Goal: Task Accomplishment & Management: Manage account settings

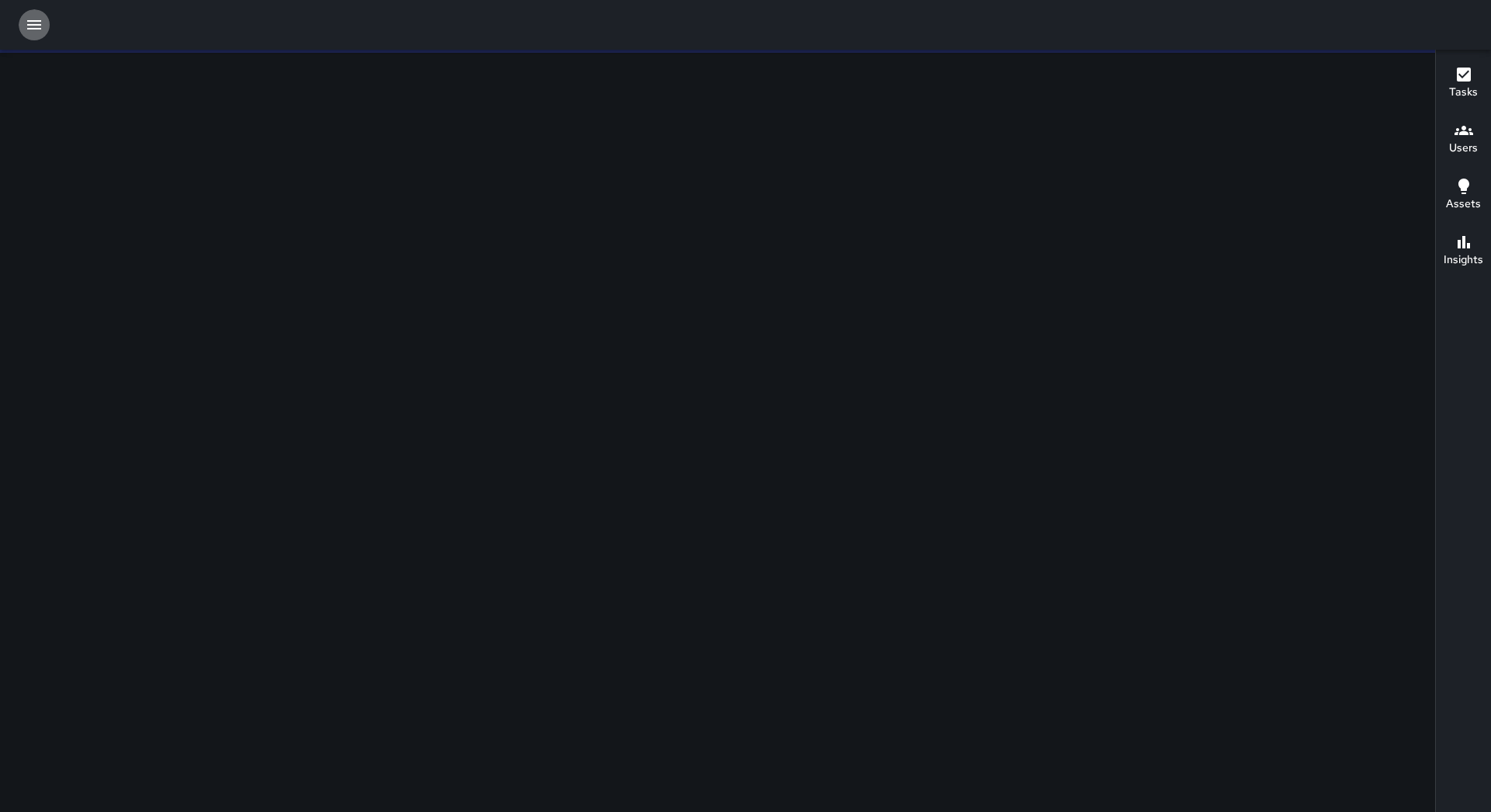
click at [25, 32] on icon "button" at bounding box center [34, 24] width 19 height 19
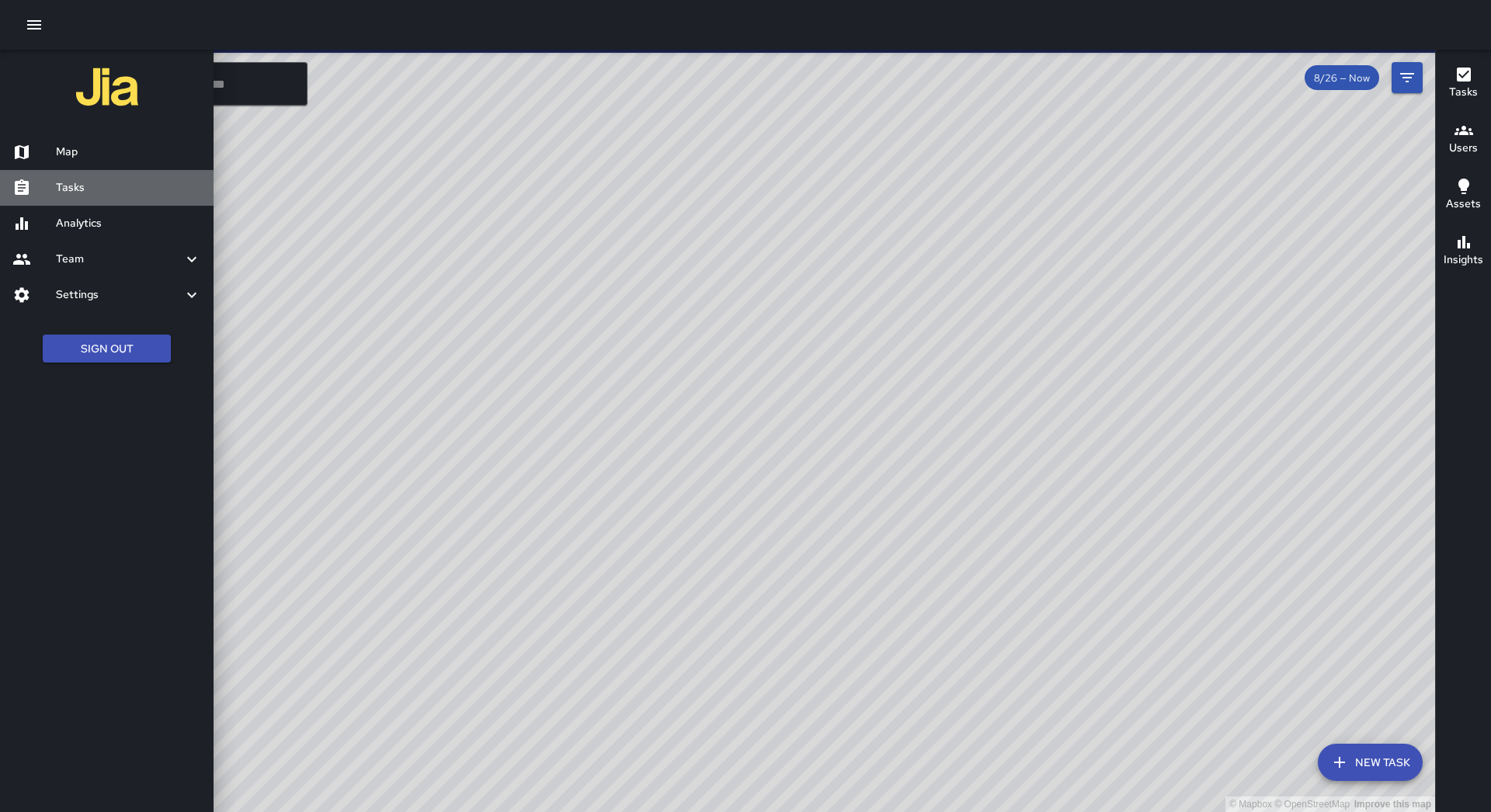
click at [125, 184] on h6 "Tasks" at bounding box center [128, 187] width 145 height 17
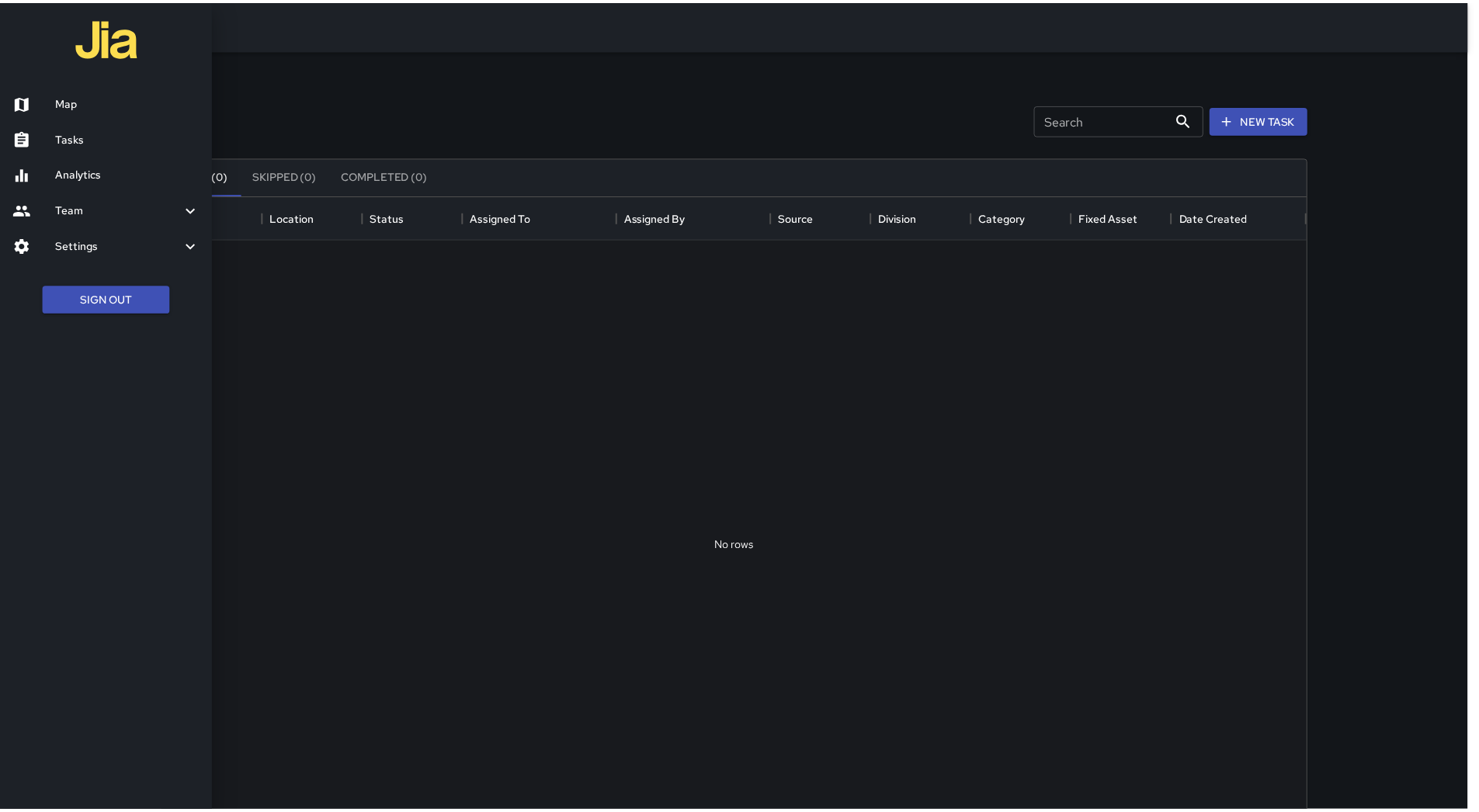
scroll to position [646, 1142]
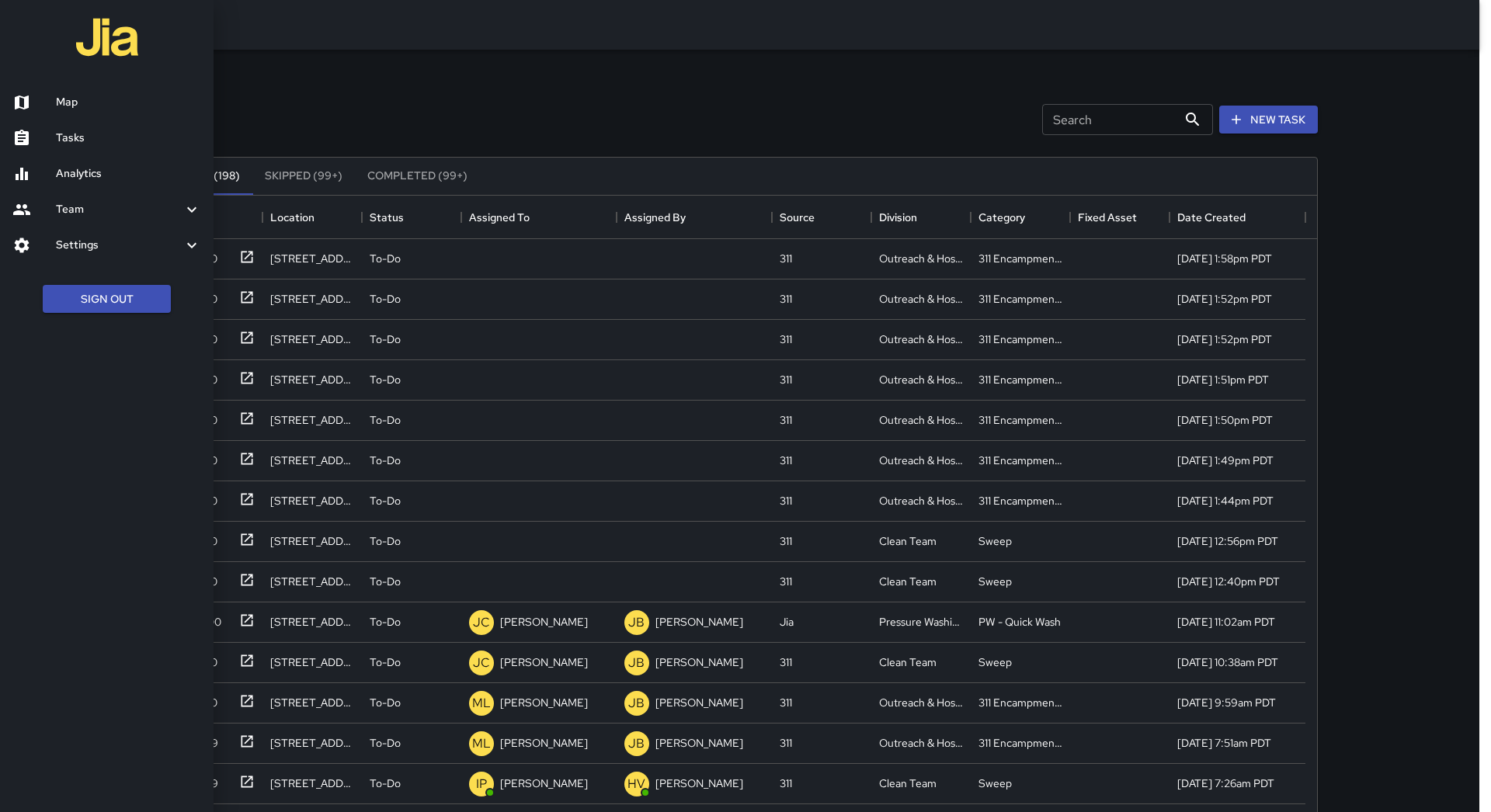
click at [565, 217] on div at bounding box center [745, 406] width 1491 height 812
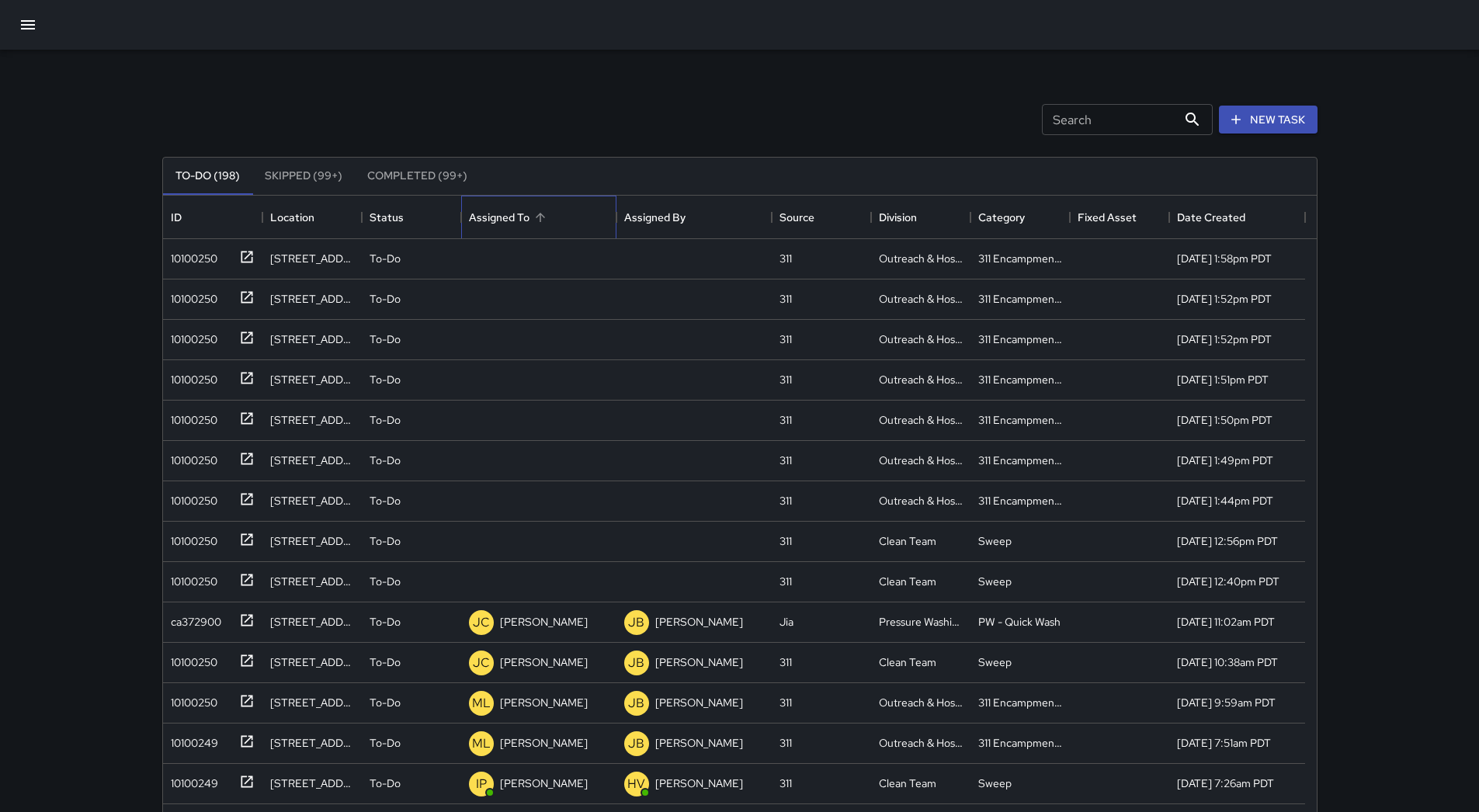
click at [556, 220] on div "Assigned To" at bounding box center [539, 217] width 140 height 44
click at [212, 271] on div "10100250" at bounding box center [212, 259] width 99 height 40
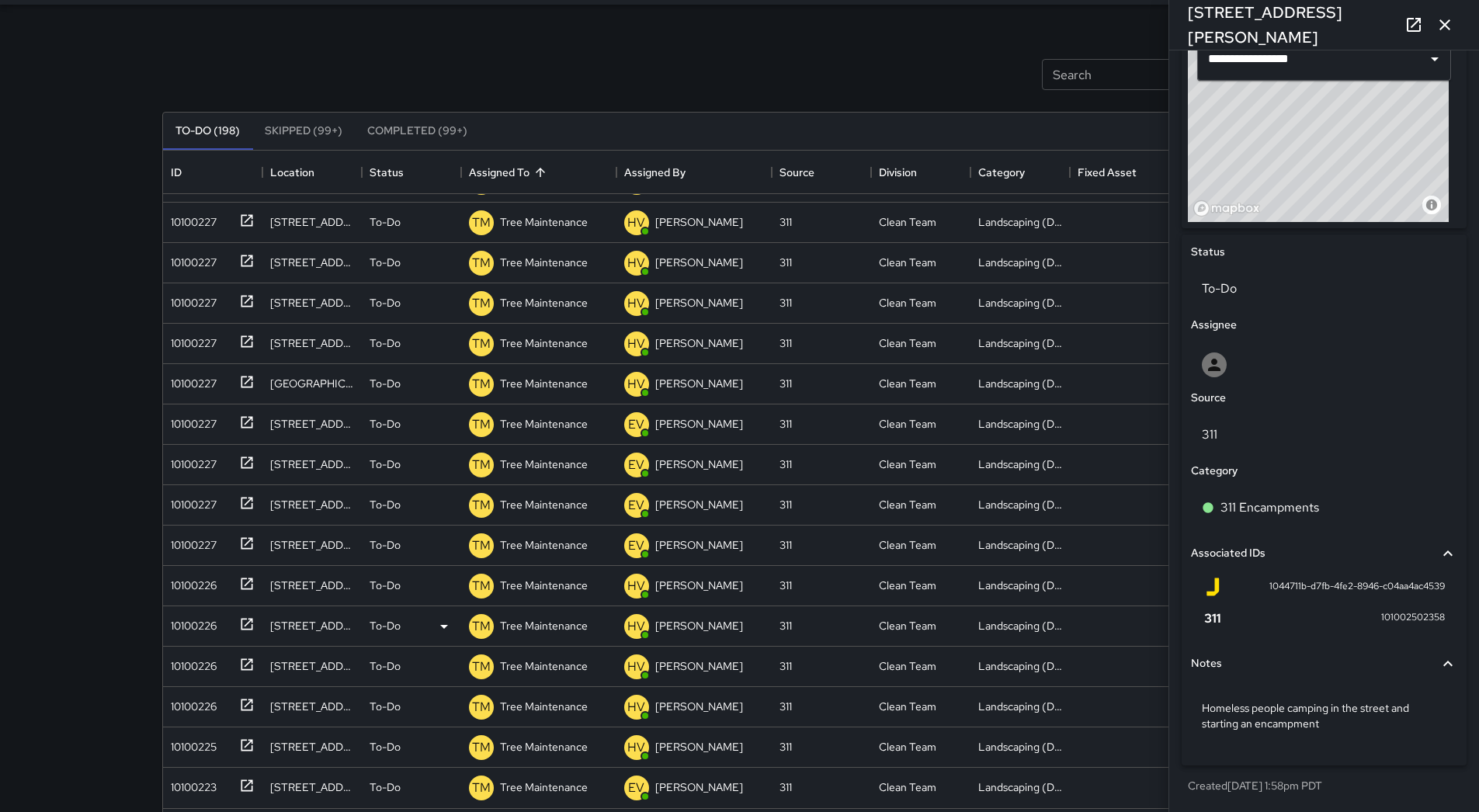
scroll to position [105, 0]
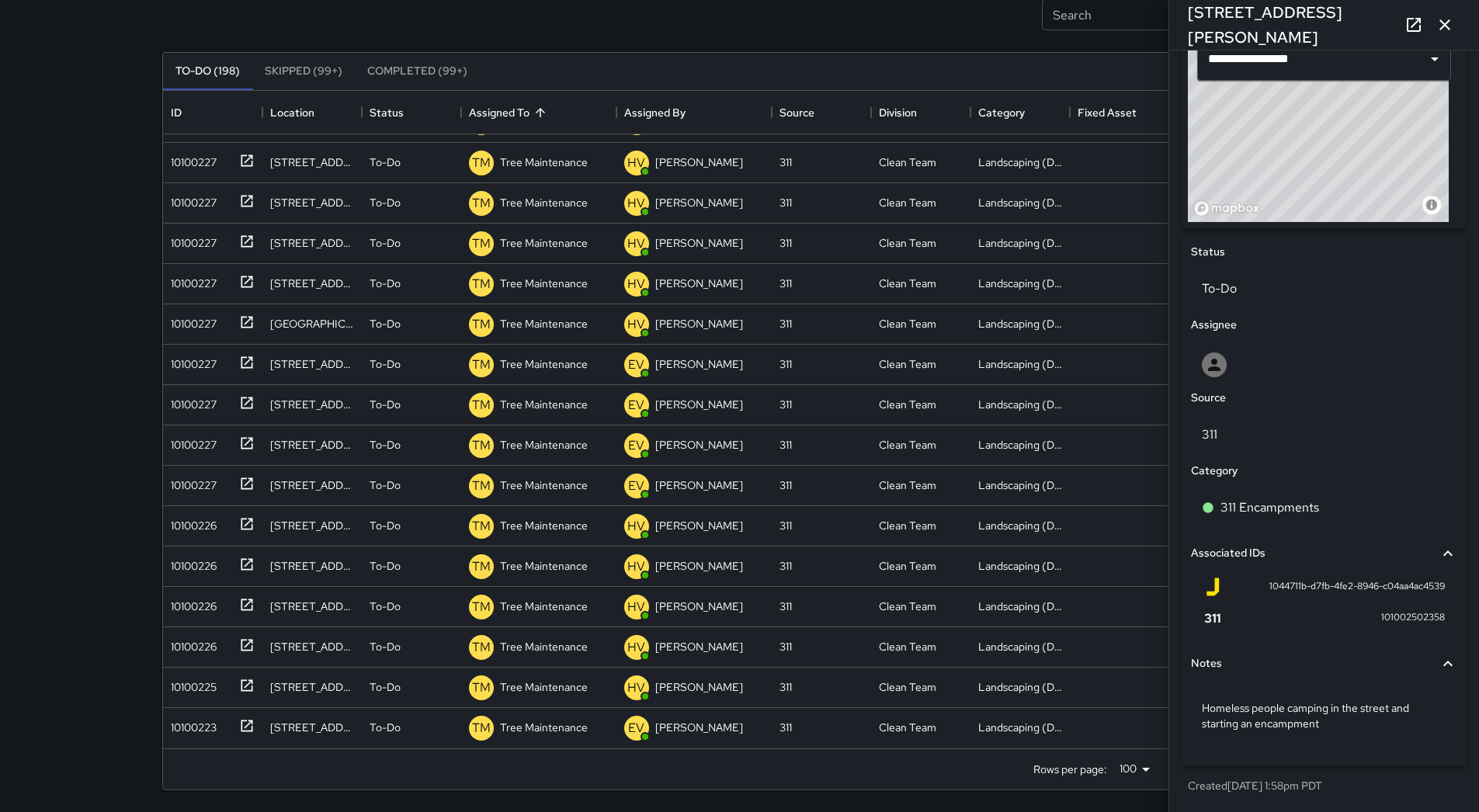
click at [1448, 24] on icon "button" at bounding box center [1445, 24] width 19 height 19
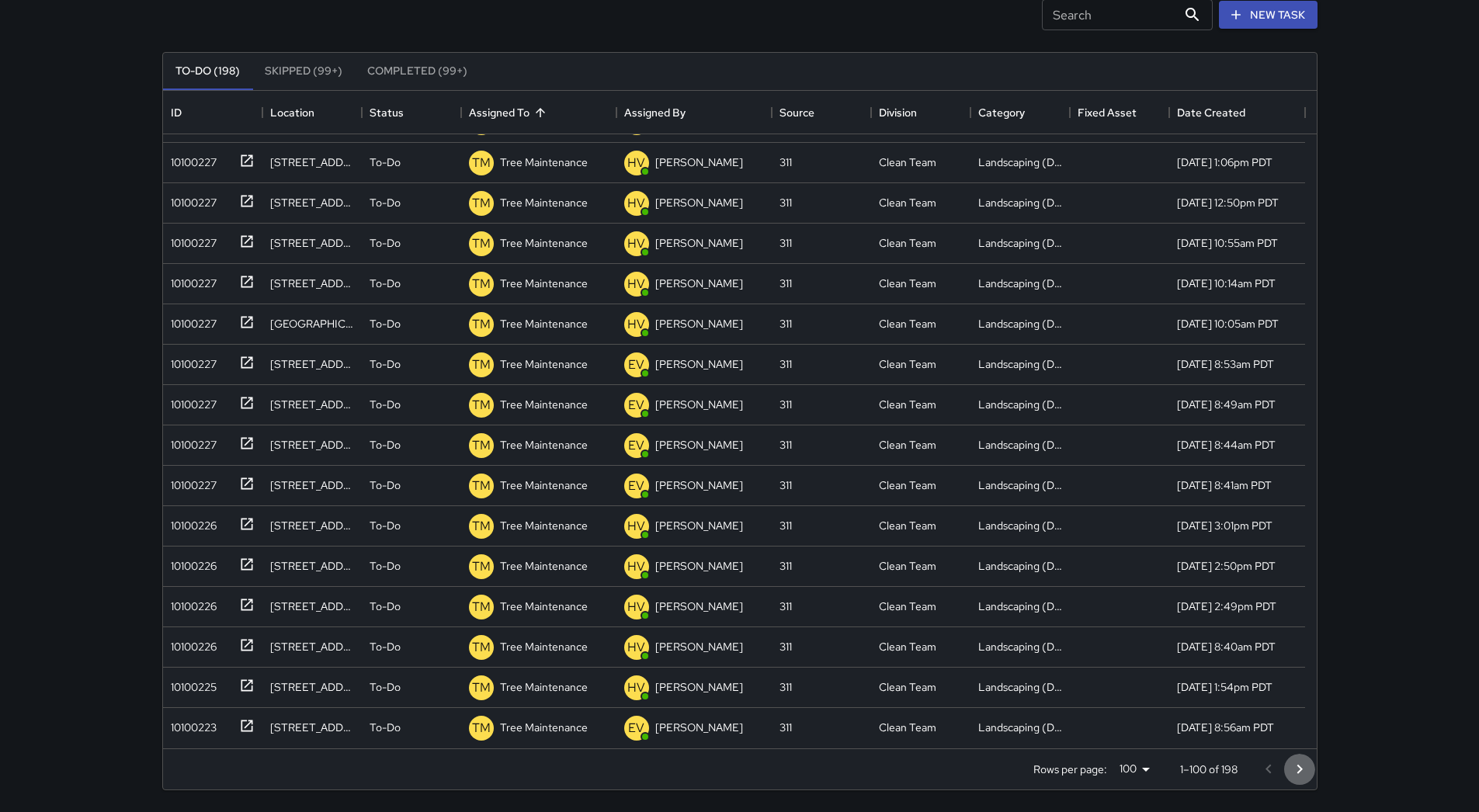
click at [1300, 775] on icon "Go to next page" at bounding box center [1300, 769] width 19 height 19
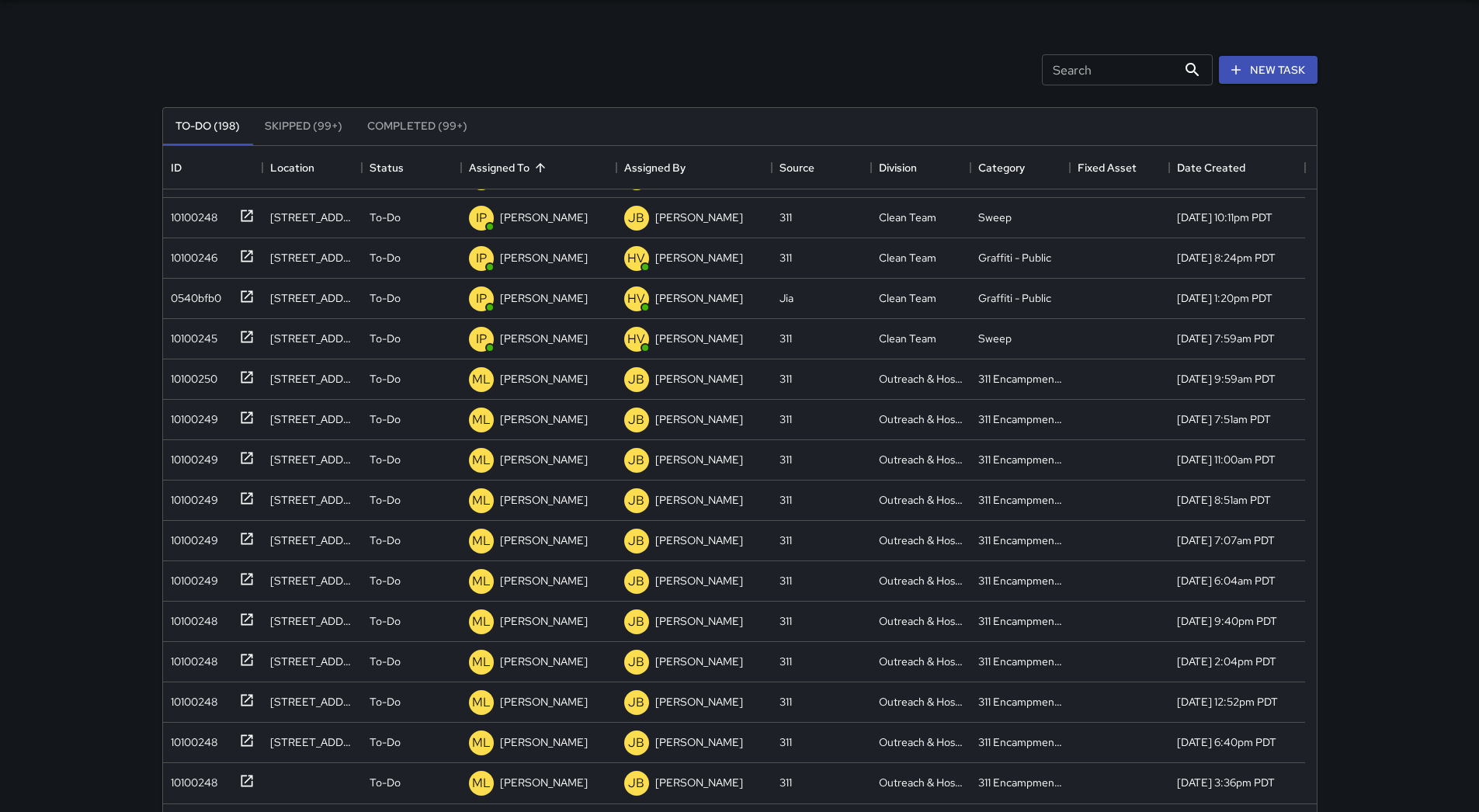
scroll to position [0, 0]
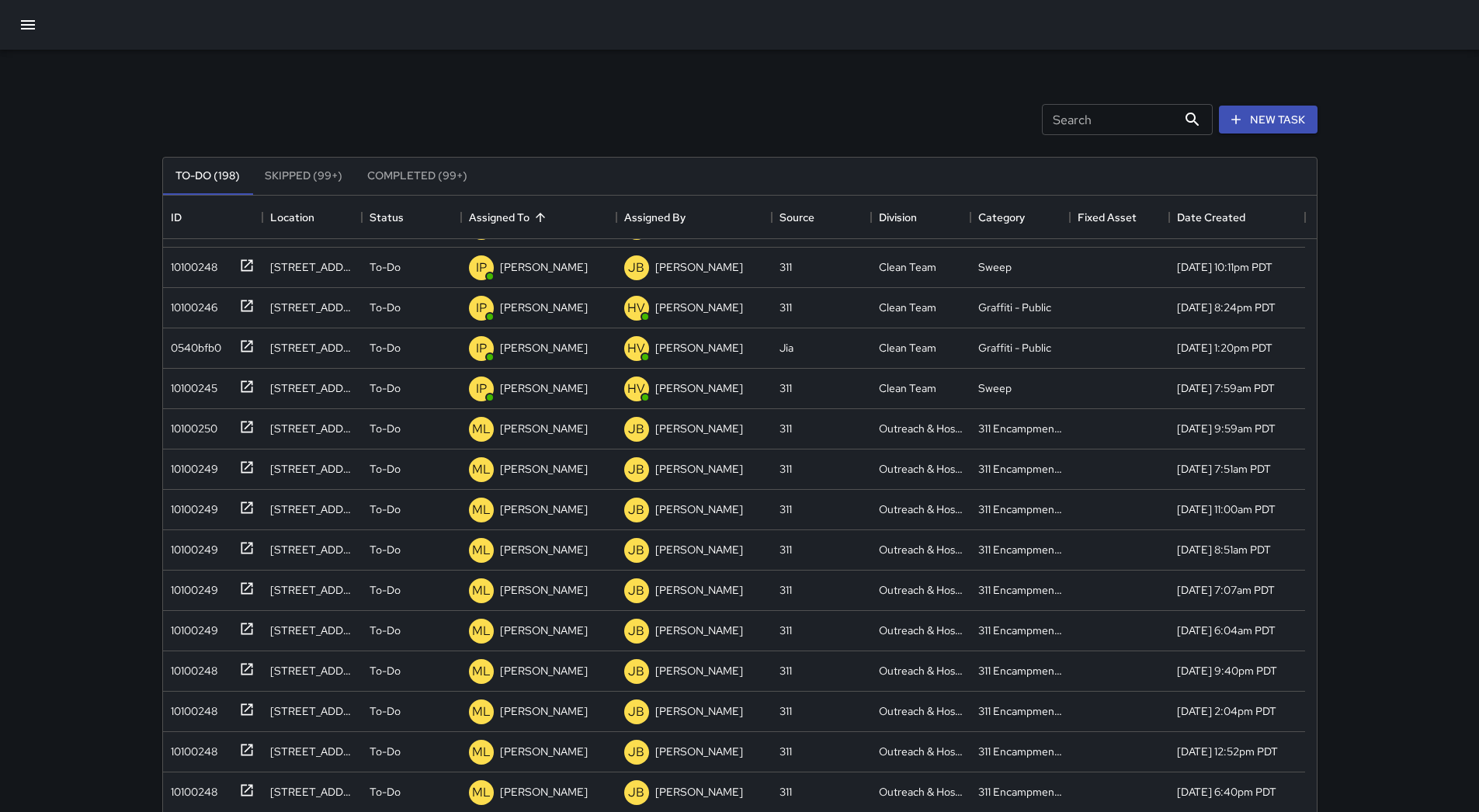
click at [28, 30] on icon "button" at bounding box center [28, 24] width 19 height 19
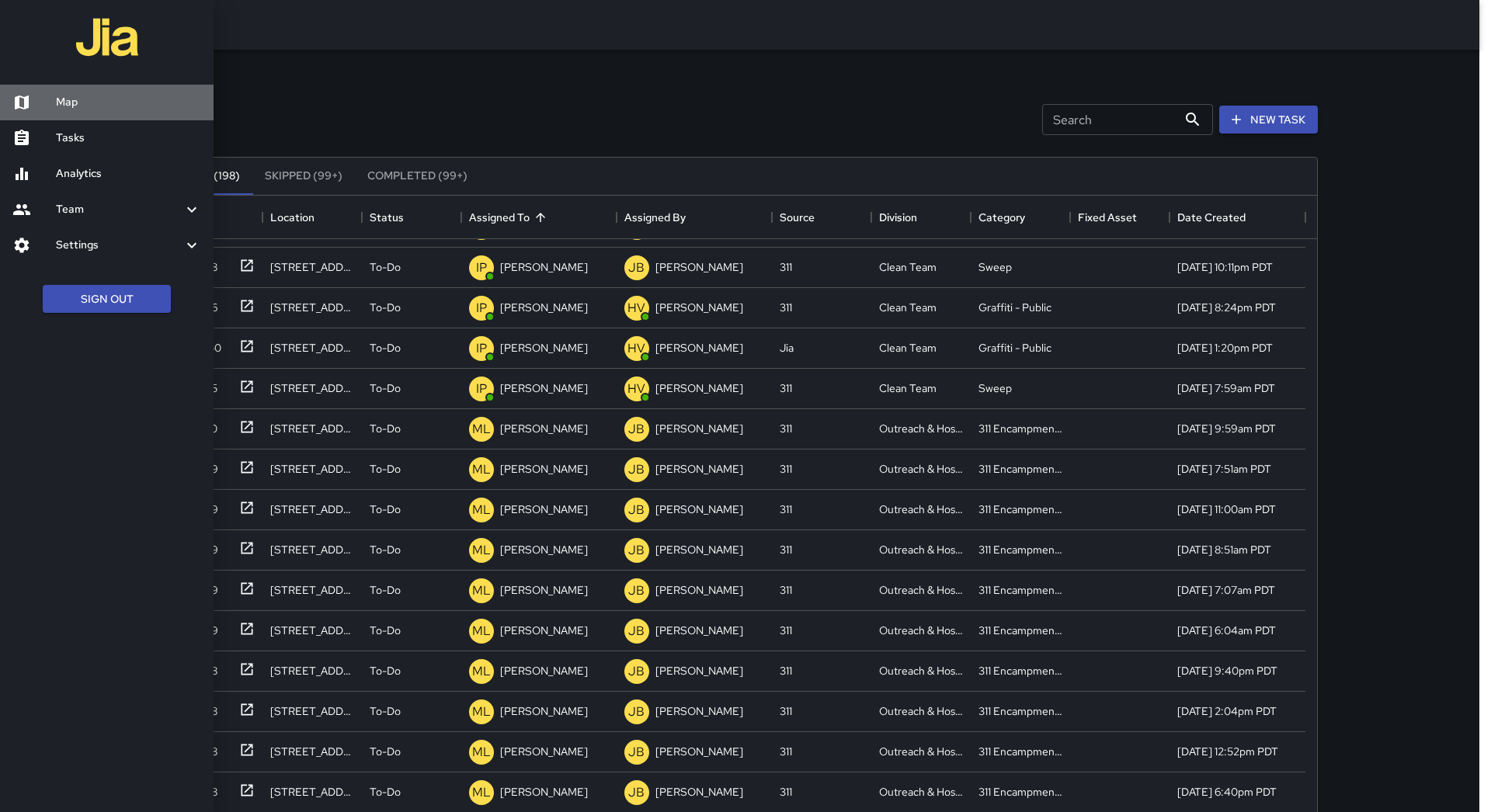
click at [59, 96] on h6 "Map" at bounding box center [128, 102] width 145 height 17
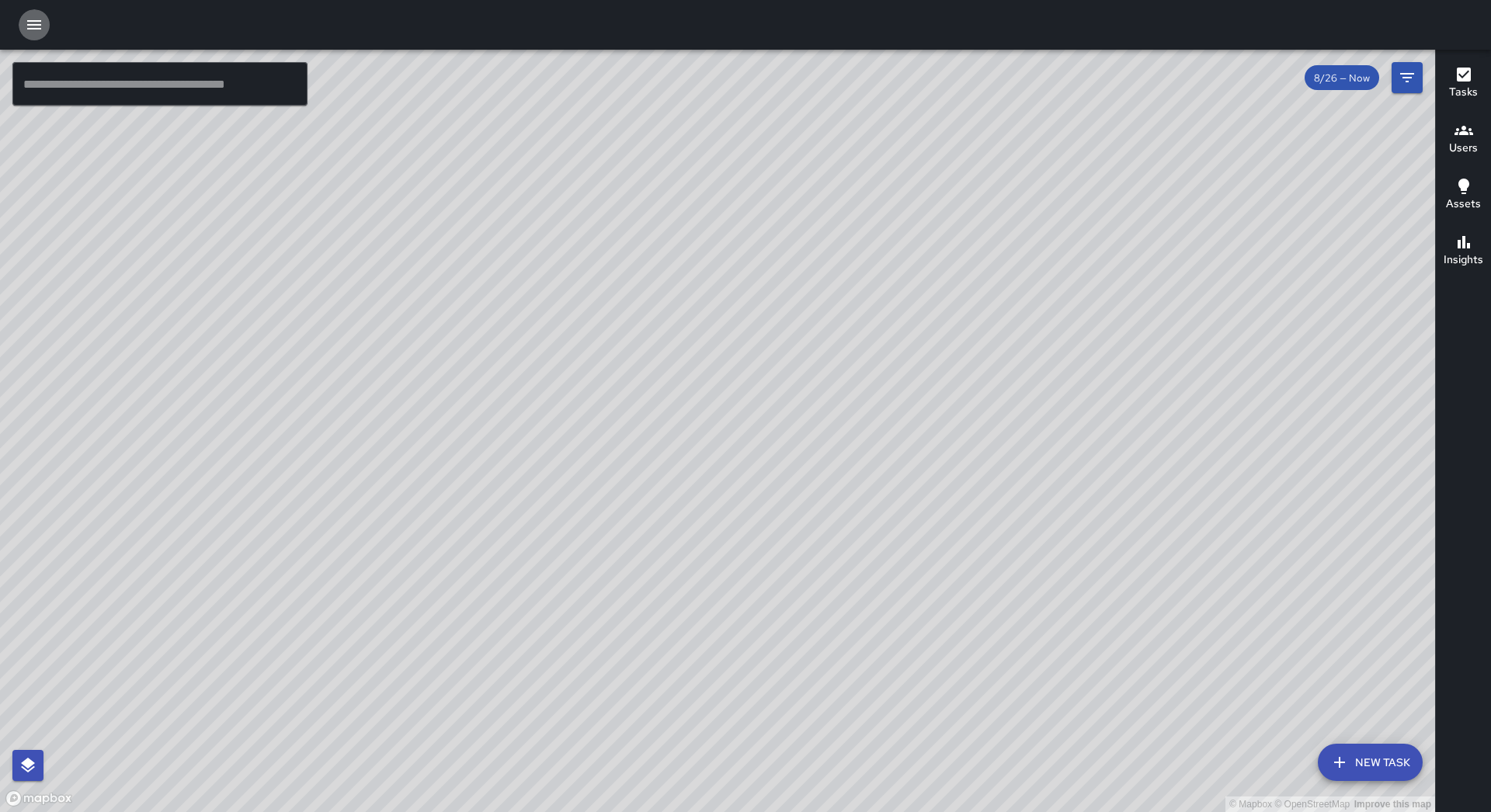
click at [38, 22] on icon "button" at bounding box center [34, 24] width 19 height 19
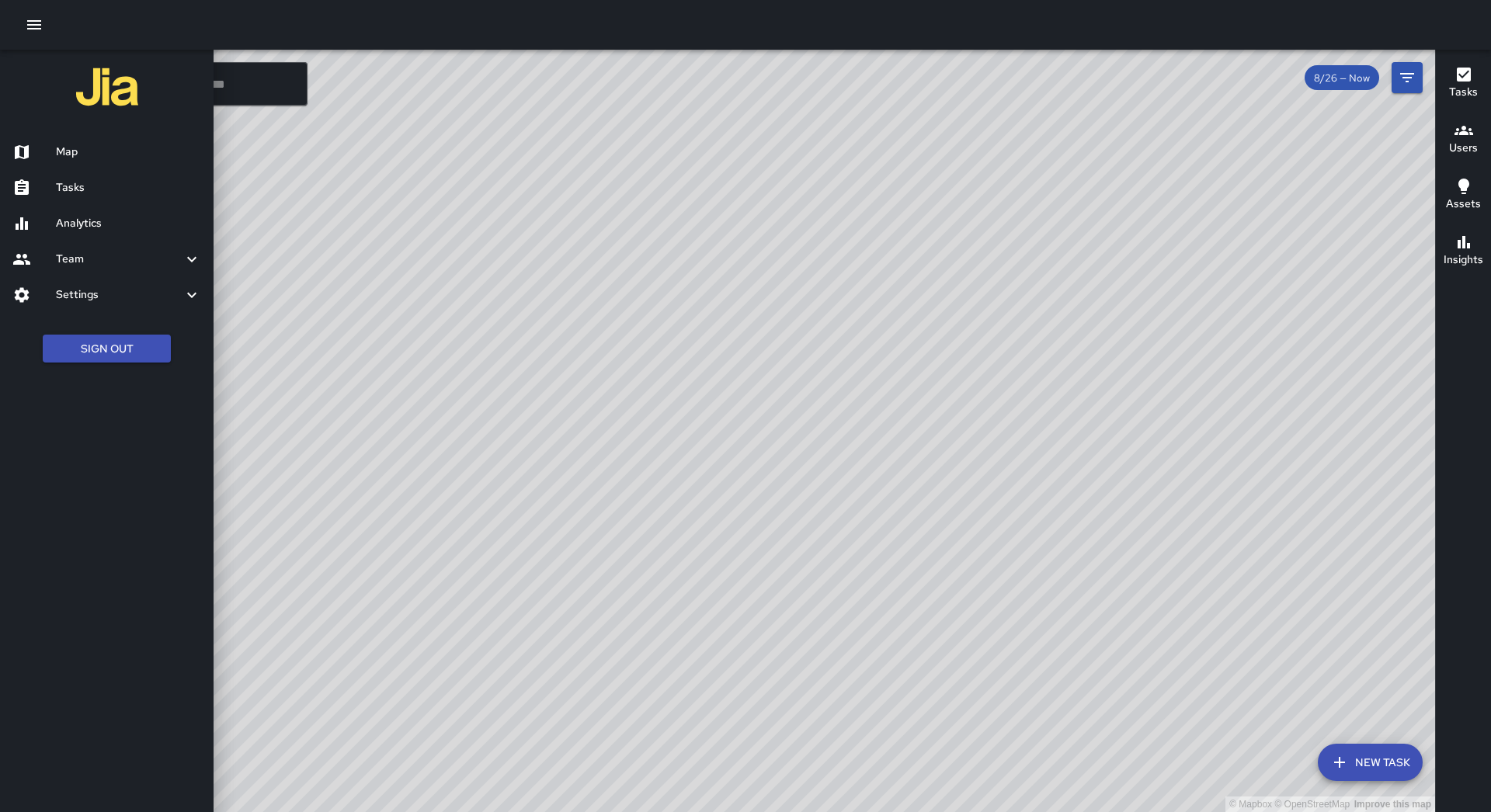
click at [89, 186] on h6 "Tasks" at bounding box center [128, 187] width 145 height 17
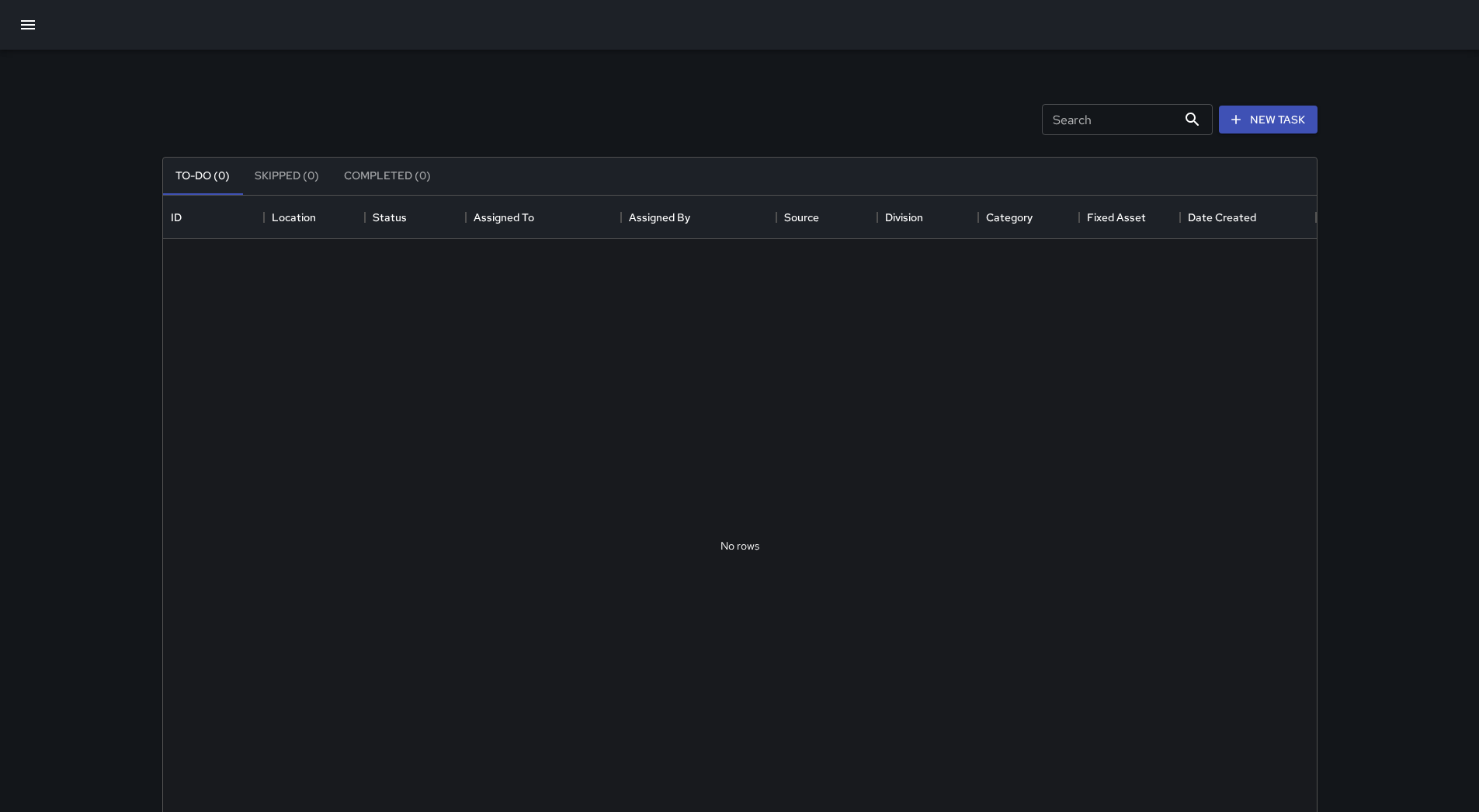
scroll to position [646, 1142]
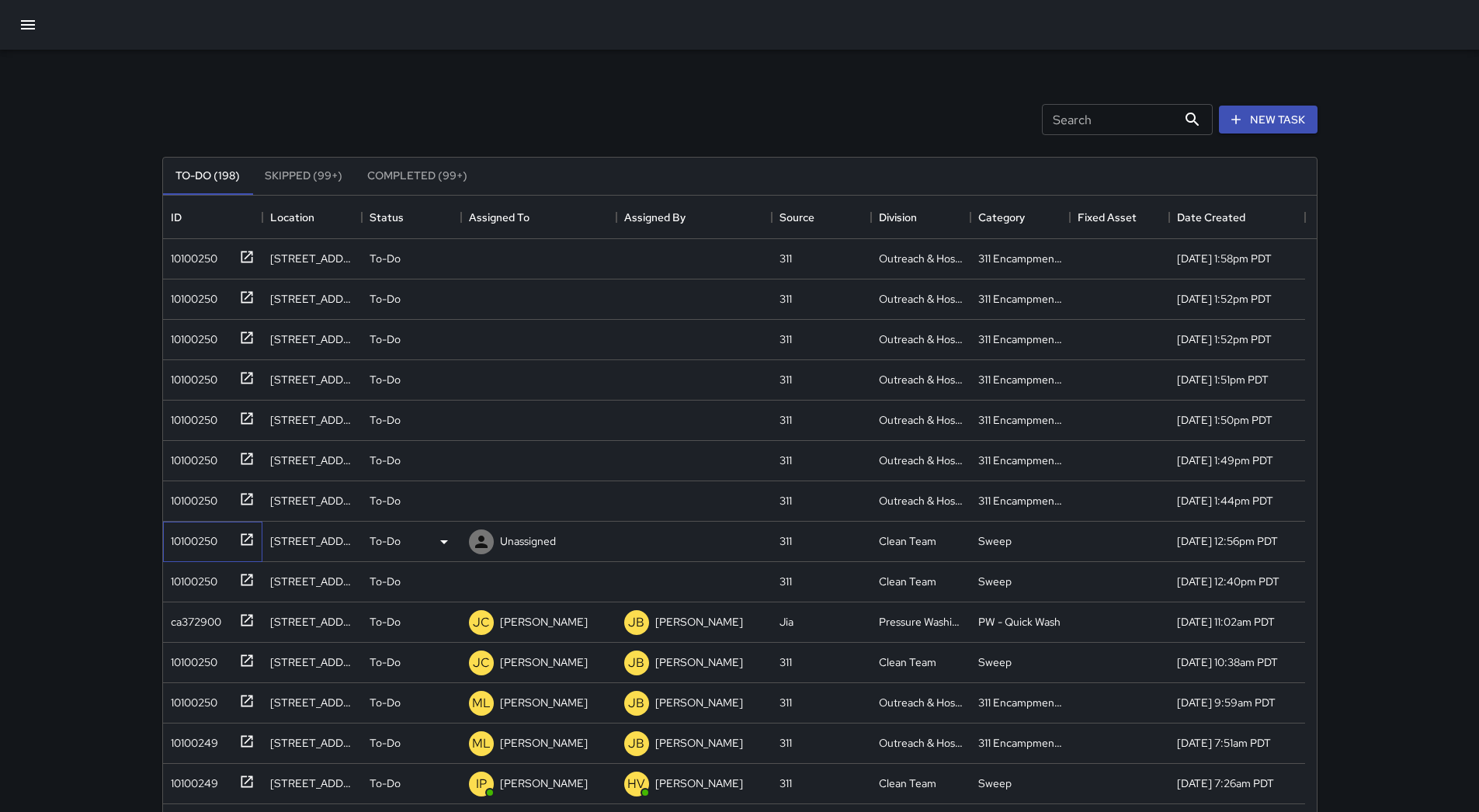
click at [195, 549] on div "10100250" at bounding box center [210, 538] width 90 height 26
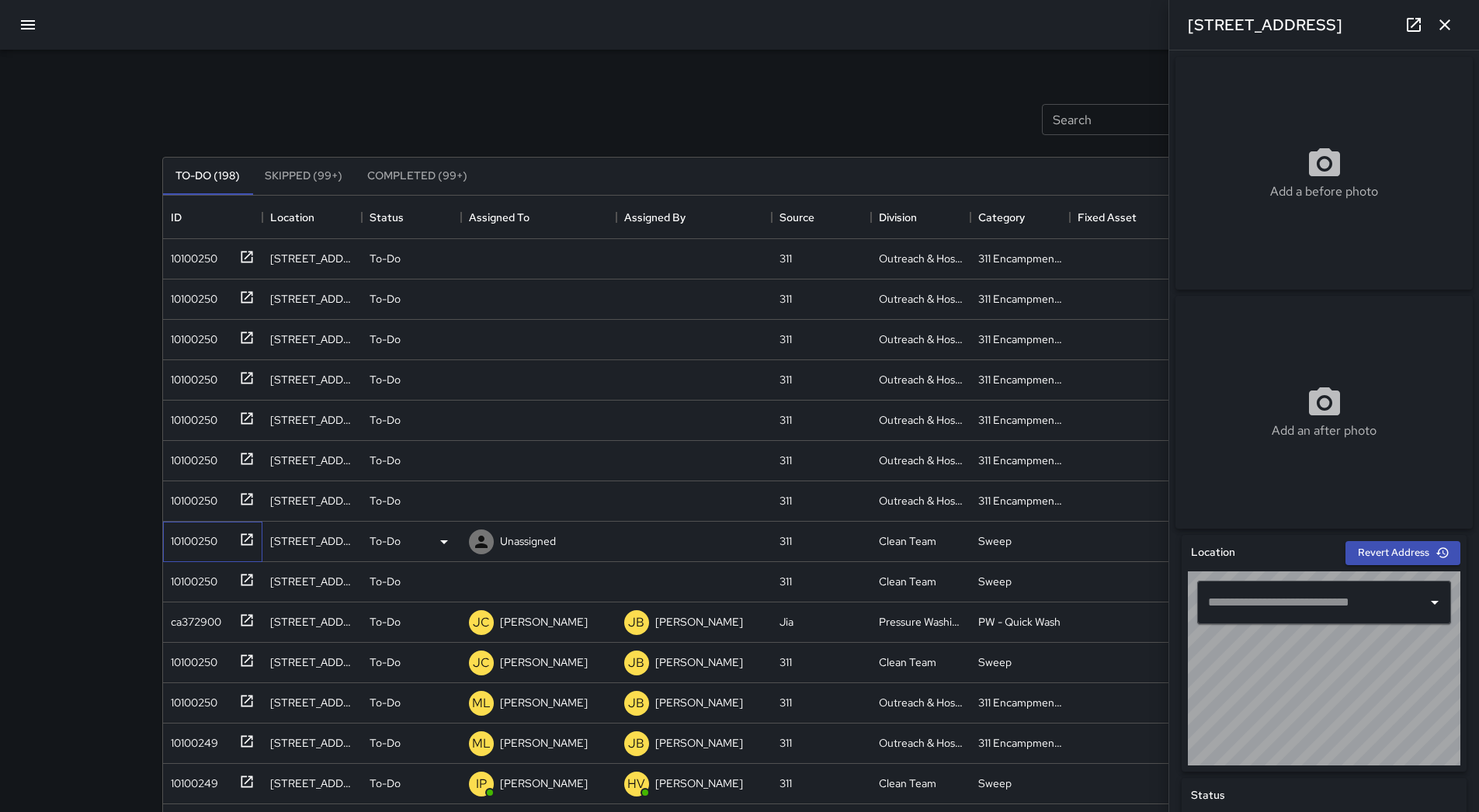
type input "**********"
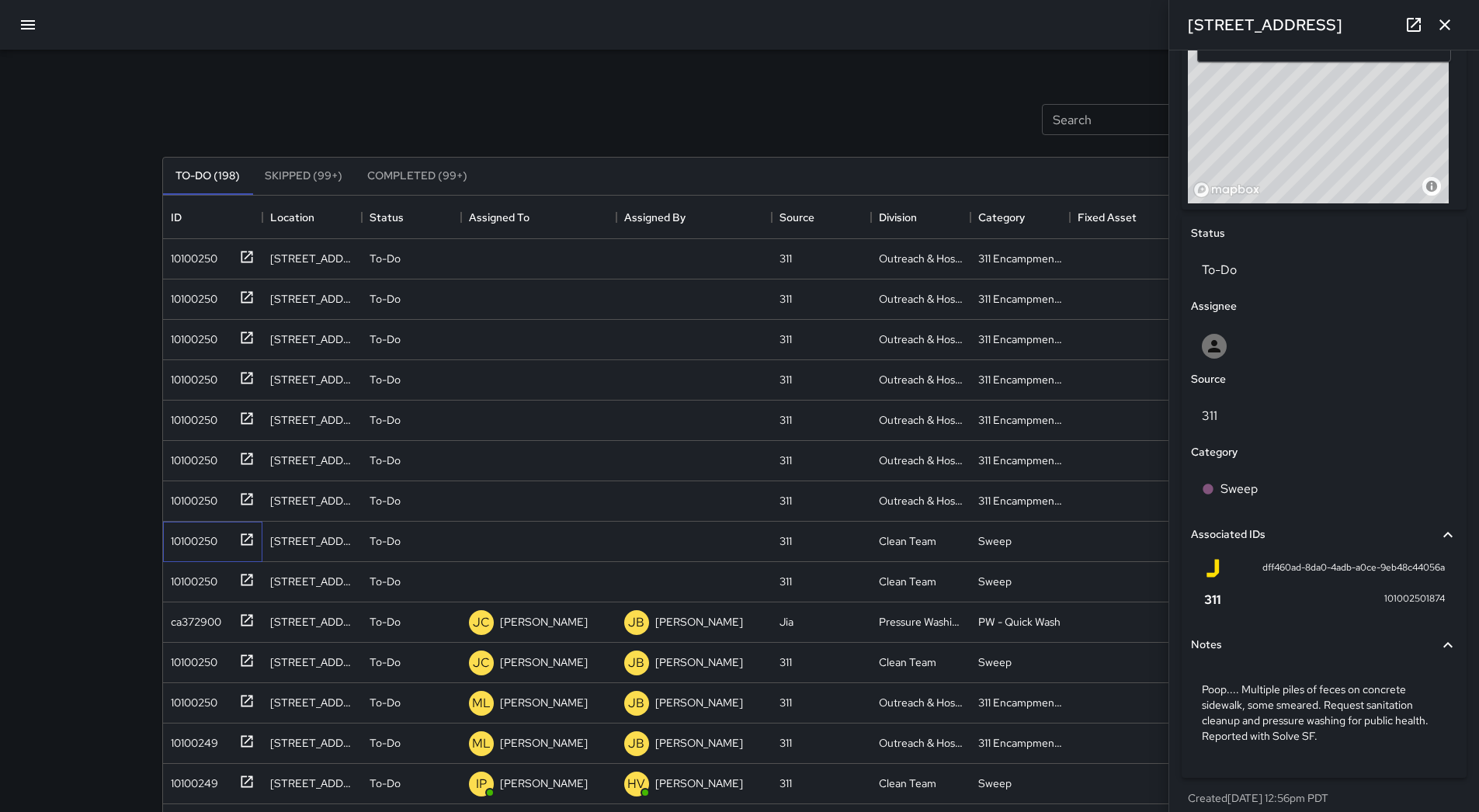
scroll to position [581, 0]
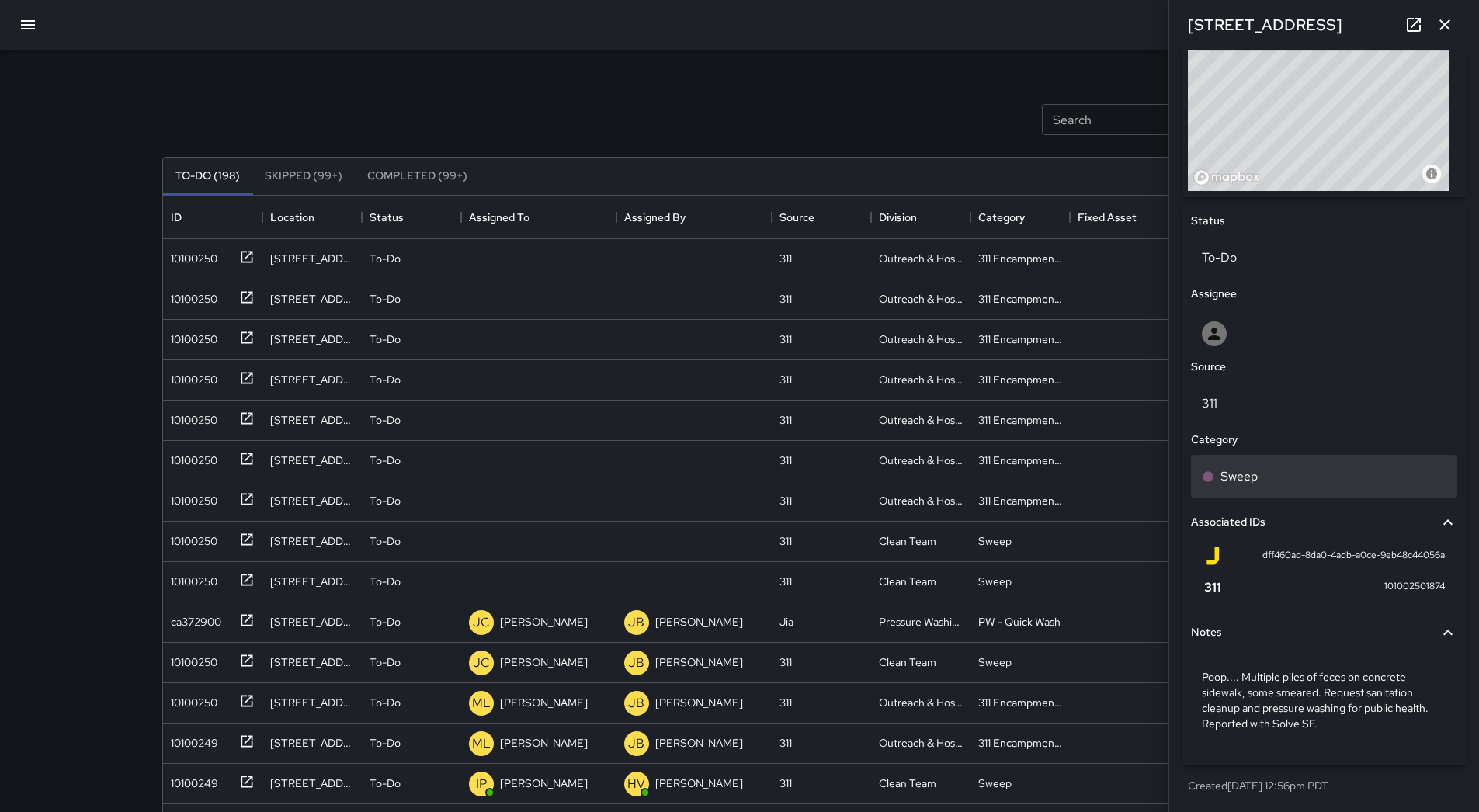
click at [1248, 475] on p "Sweep" at bounding box center [1240, 477] width 38 height 19
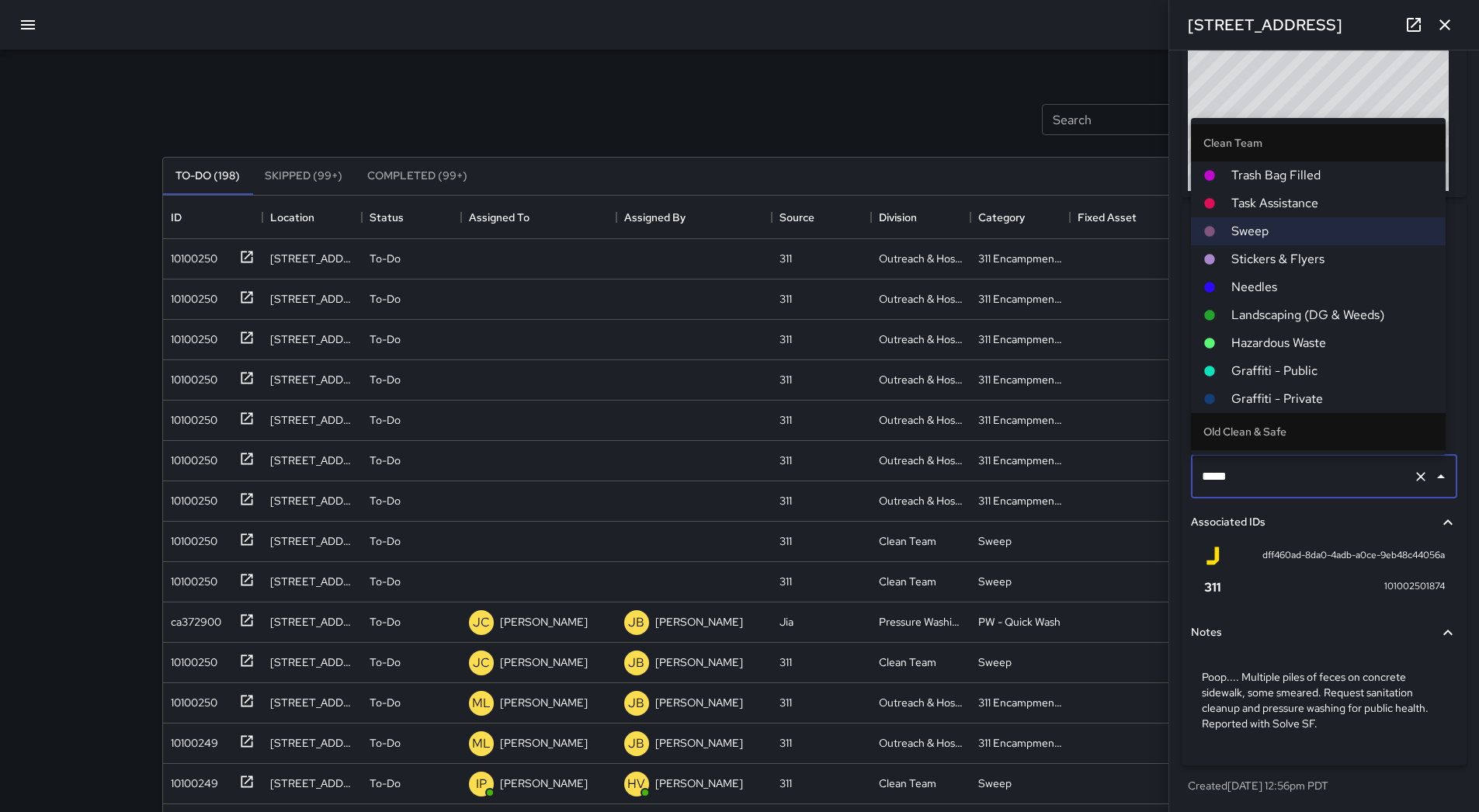
click at [1291, 347] on span "Hazardous Waste" at bounding box center [1332, 343] width 202 height 19
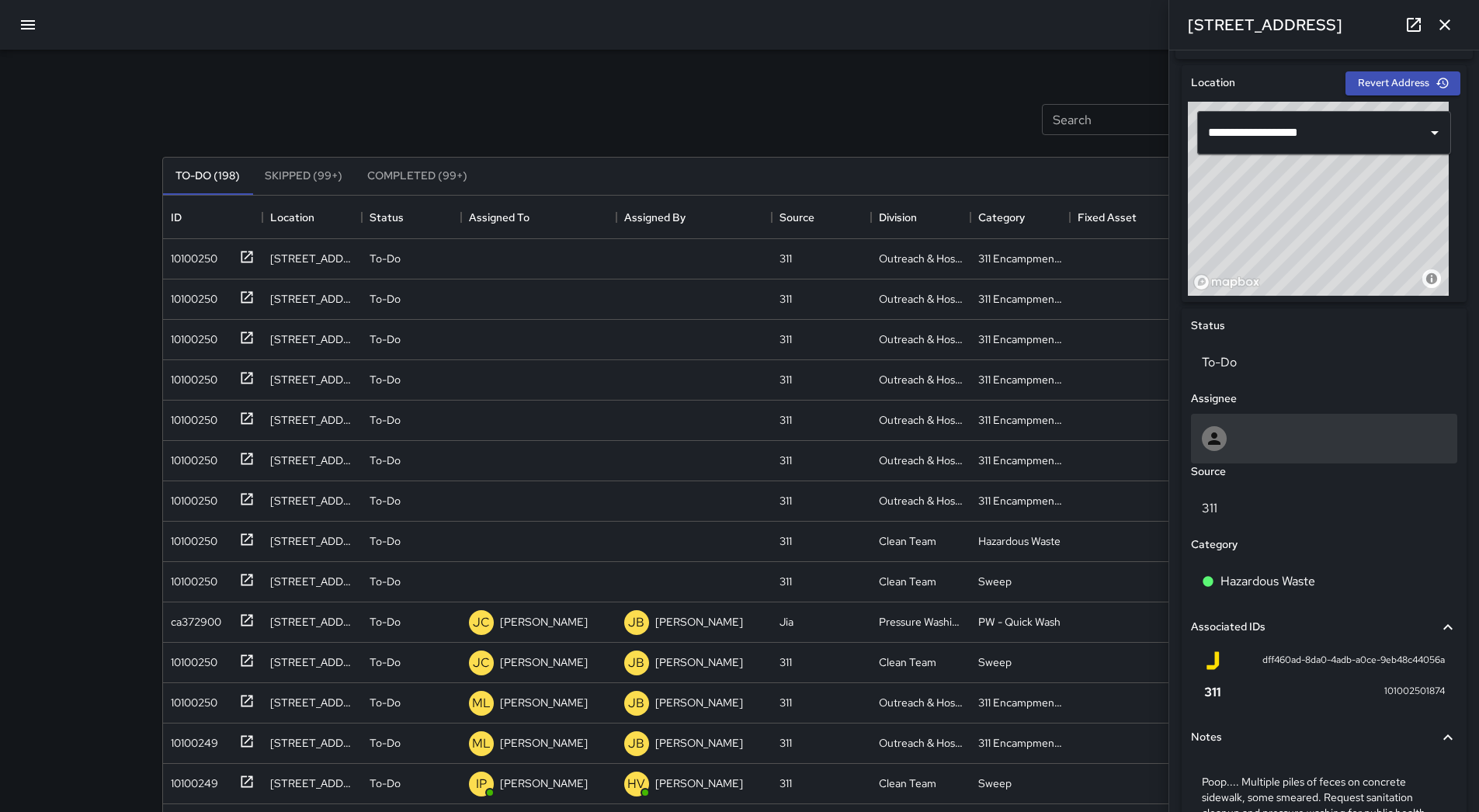
scroll to position [426, 0]
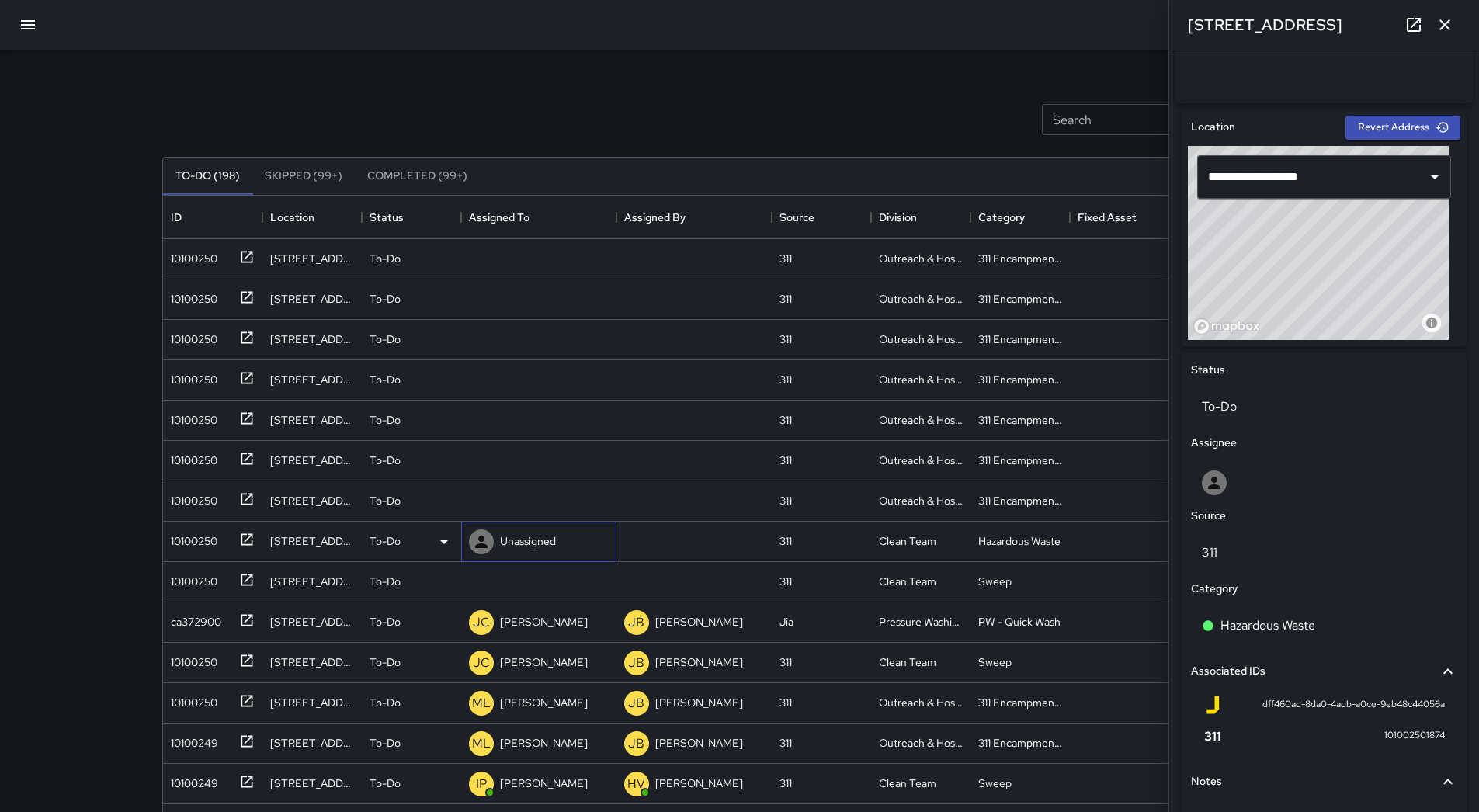
click at [534, 535] on p "Unassigned" at bounding box center [528, 540] width 56 height 15
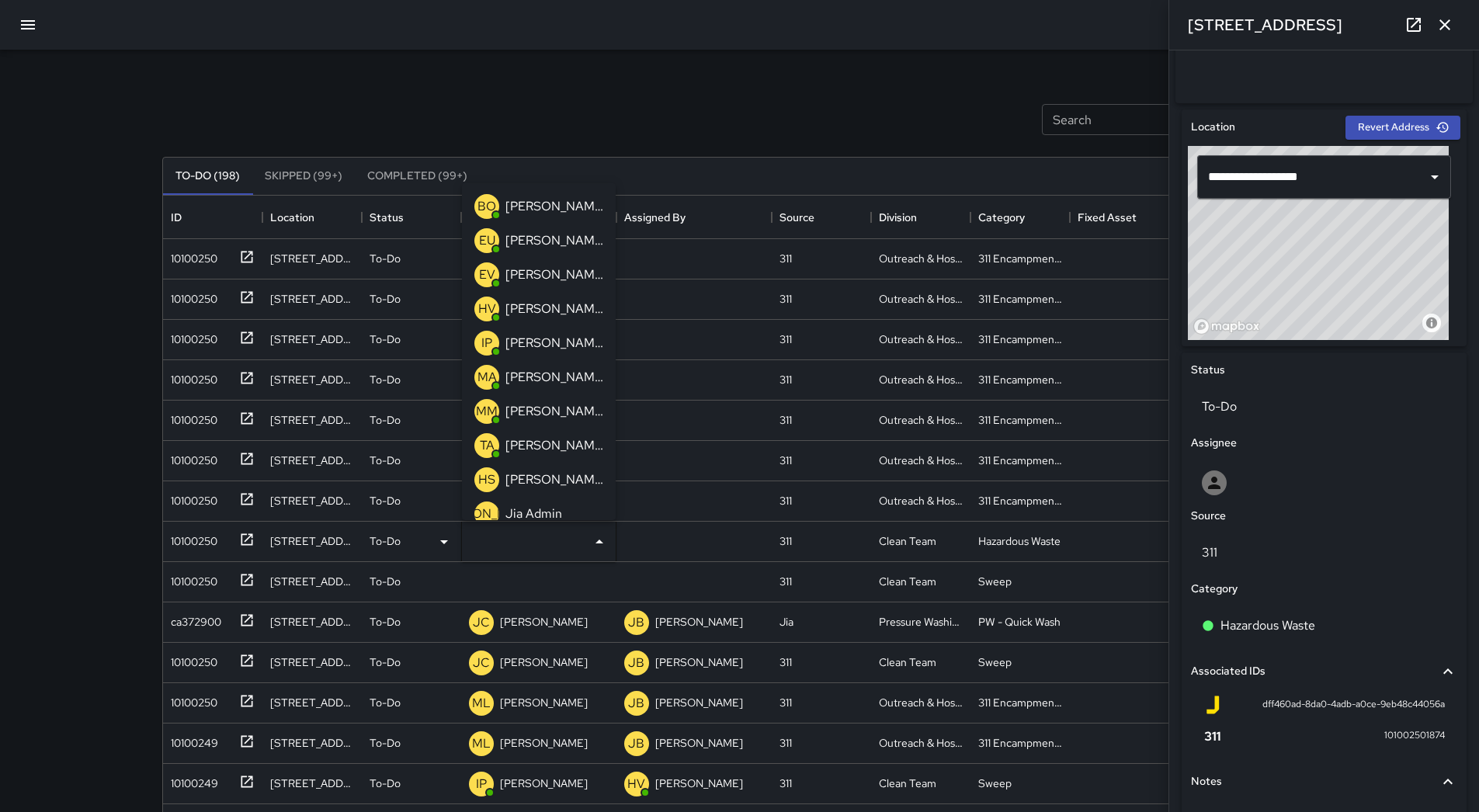
click at [532, 215] on p "[PERSON_NAME] Overall" at bounding box center [554, 206] width 98 height 19
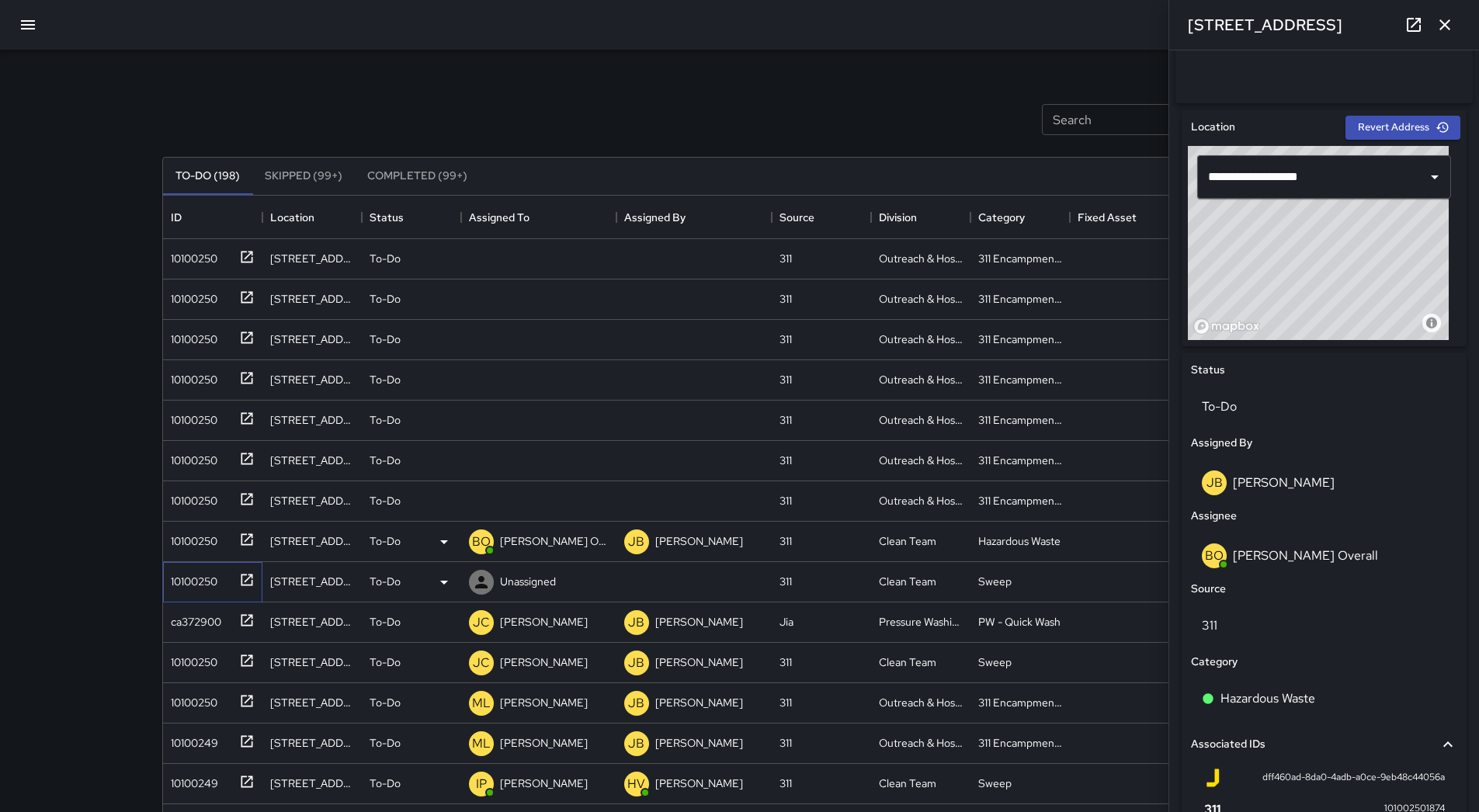
click at [208, 589] on div "10100250" at bounding box center [191, 578] width 53 height 22
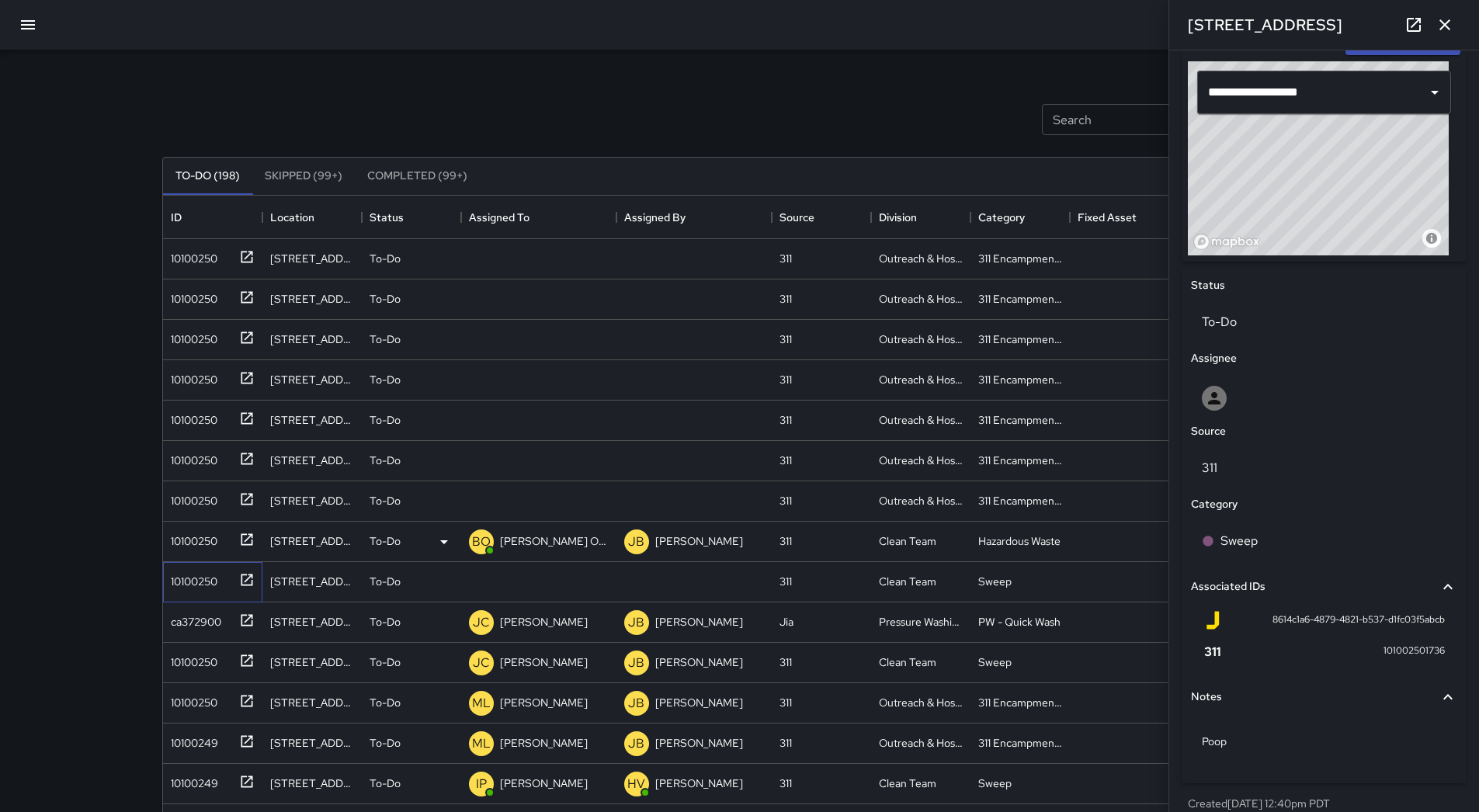
scroll to position [534, 0]
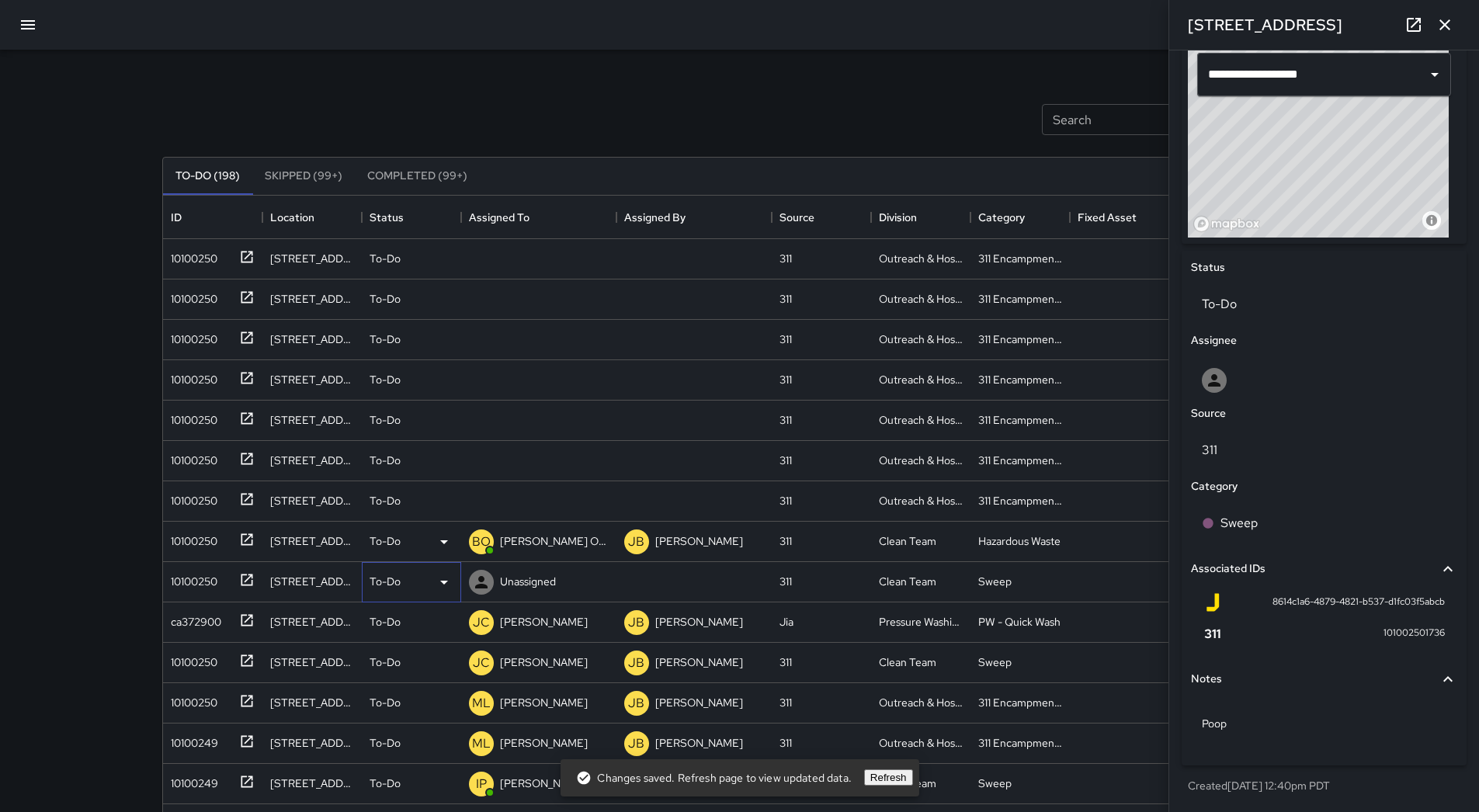
click at [445, 578] on icon at bounding box center [444, 582] width 19 height 19
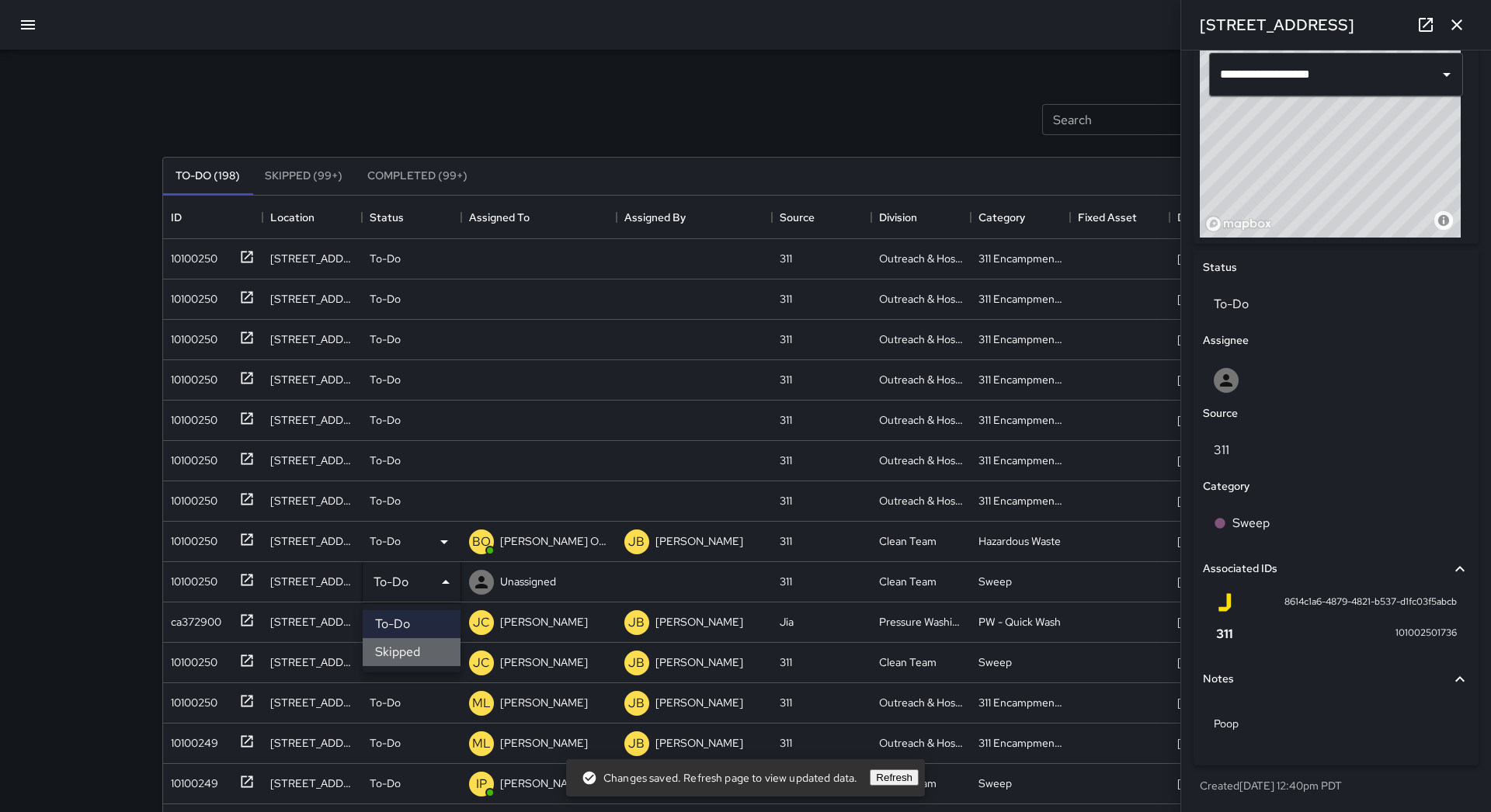
click at [433, 648] on li "Skipped" at bounding box center [412, 652] width 98 height 28
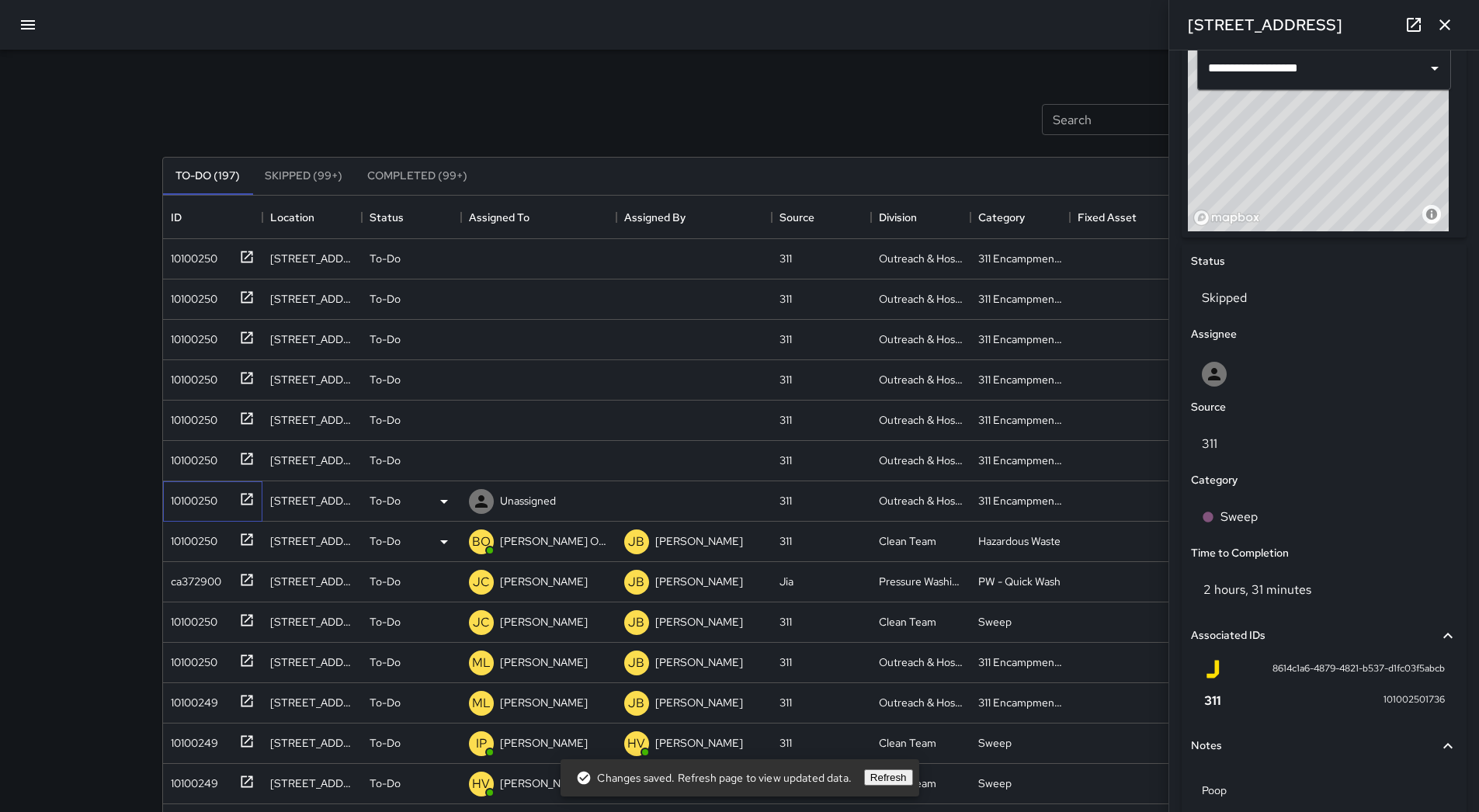
click at [188, 492] on div "10100250" at bounding box center [191, 497] width 53 height 22
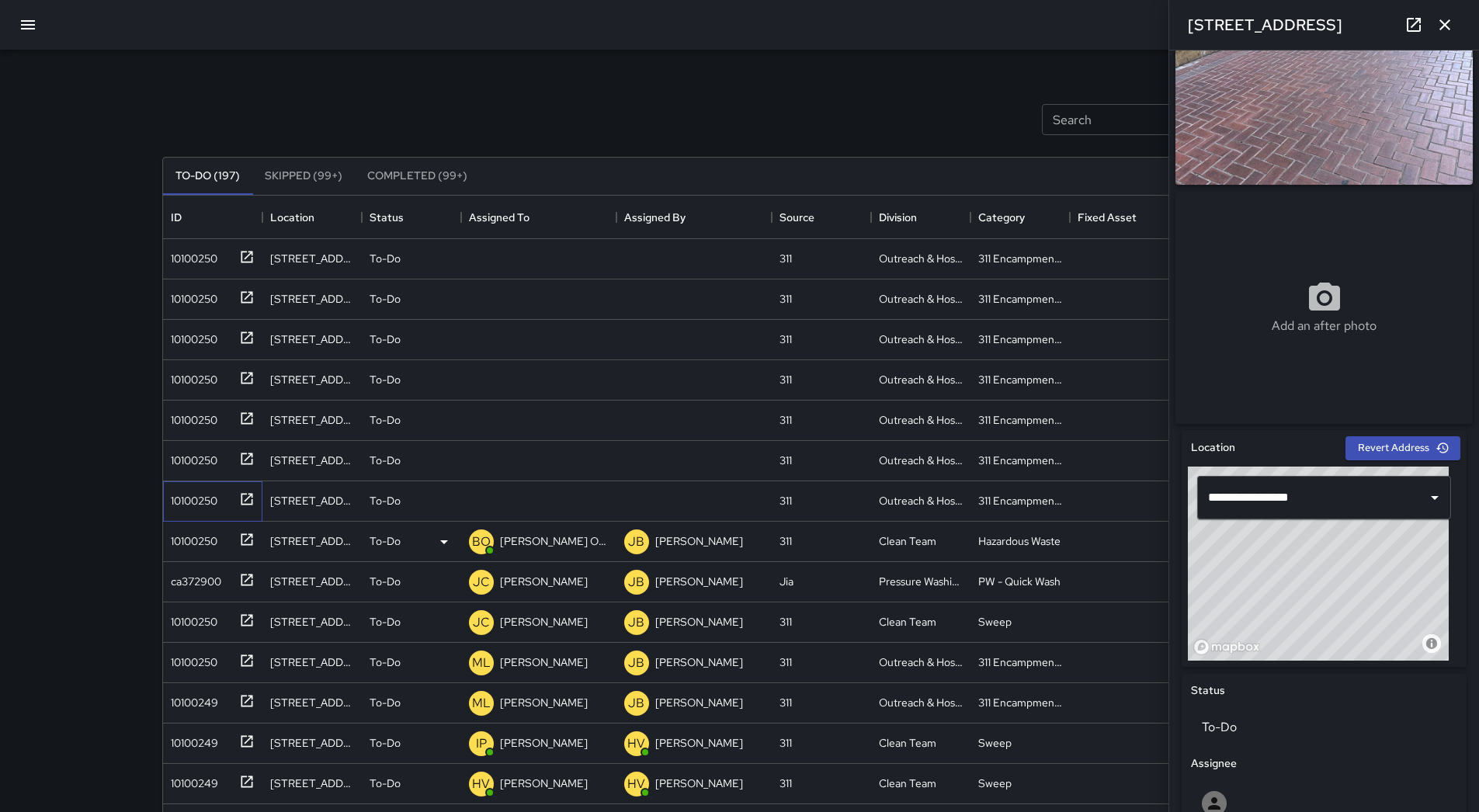
scroll to position [0, 0]
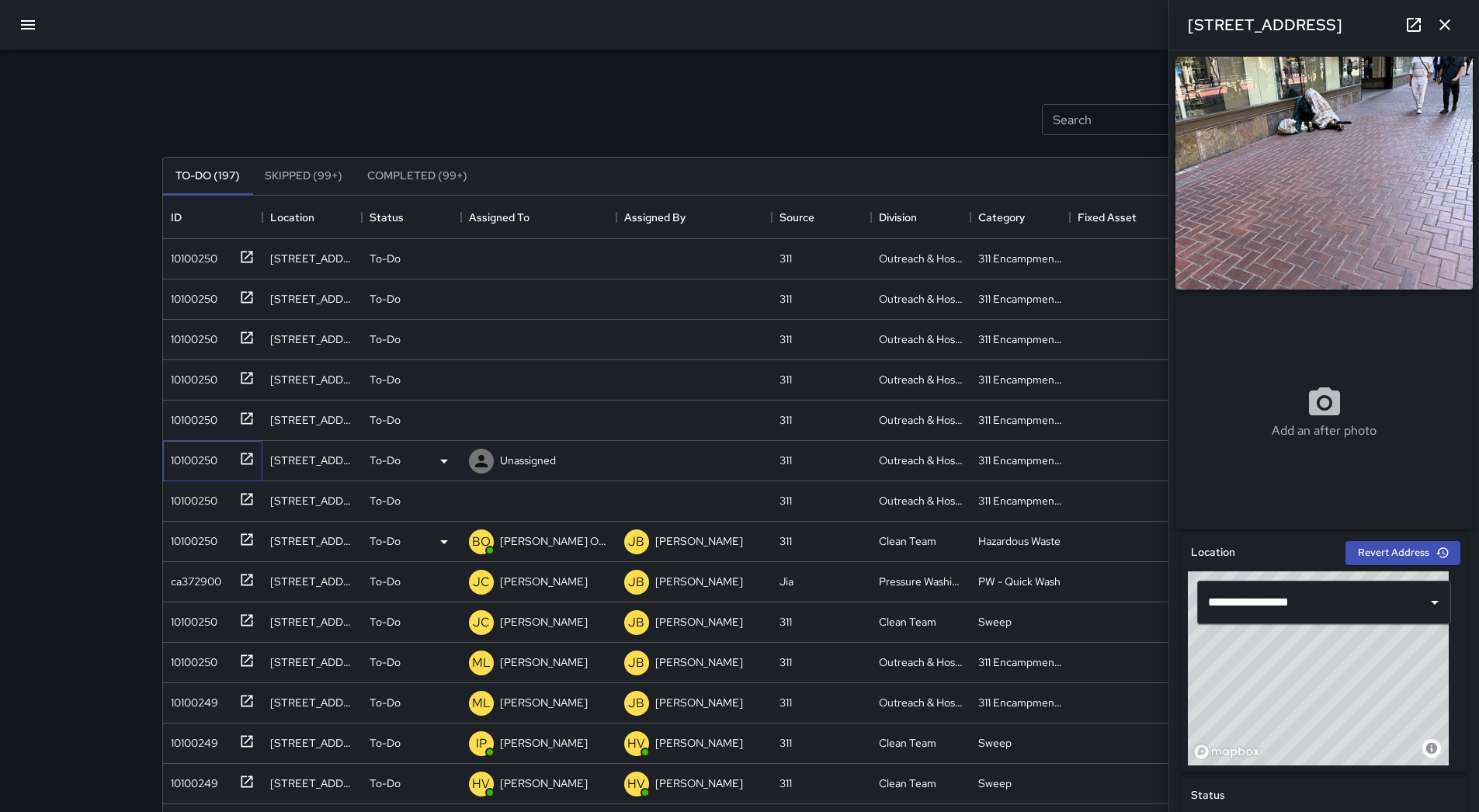
click at [214, 456] on div "10100250" at bounding box center [191, 457] width 53 height 22
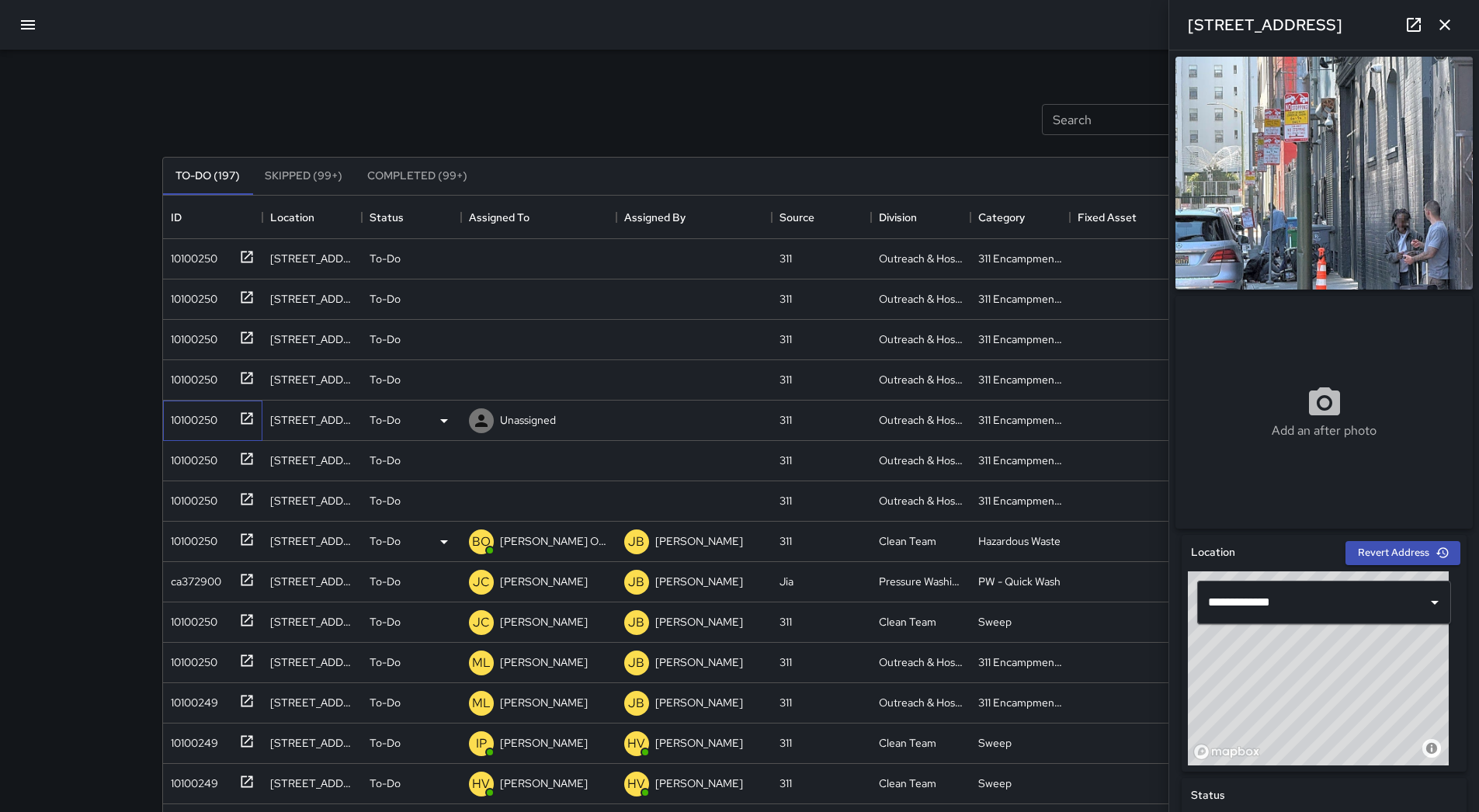
click at [177, 430] on div "10100250" at bounding box center [212, 420] width 99 height 40
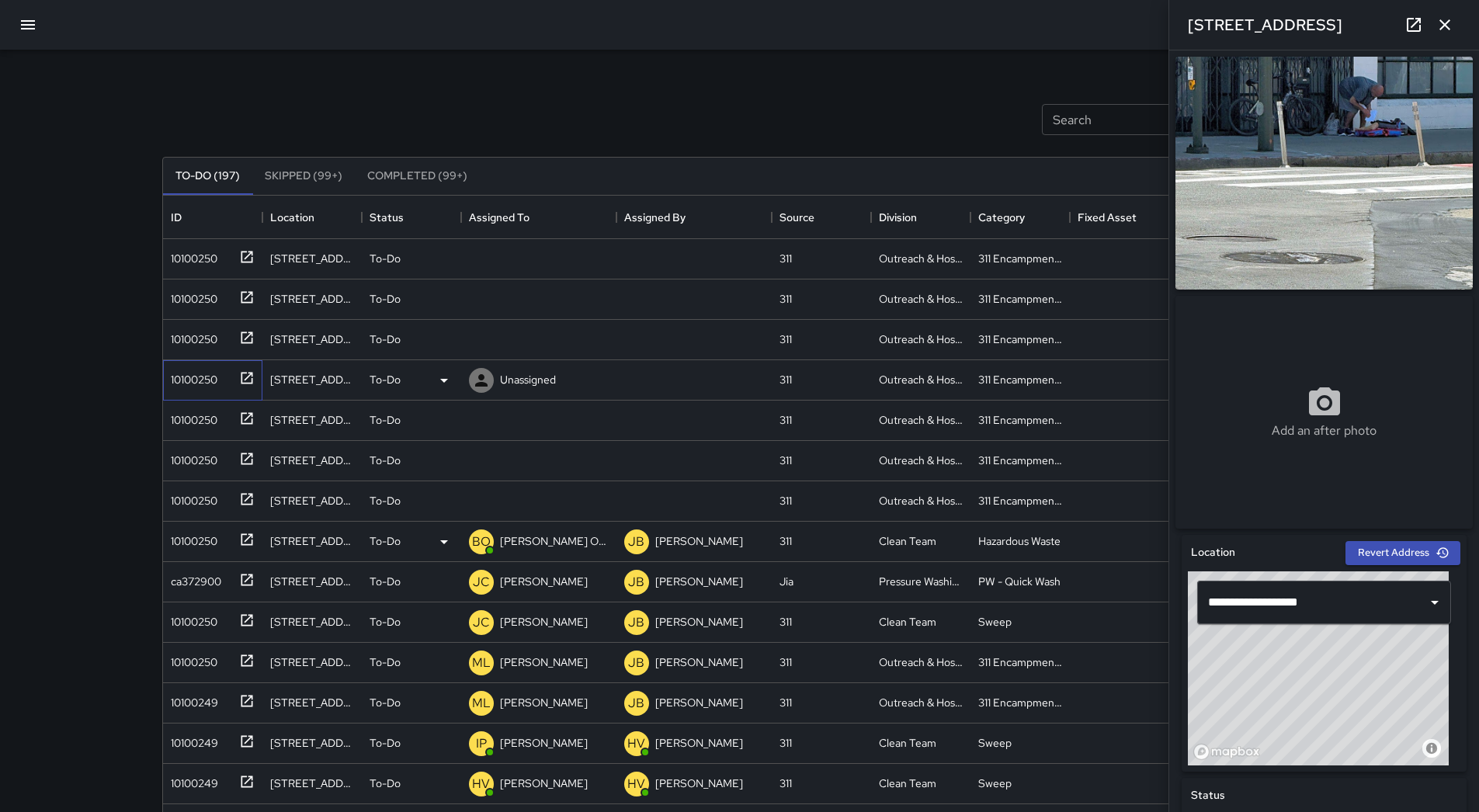
click at [212, 396] on div "10100250" at bounding box center [212, 380] width 99 height 40
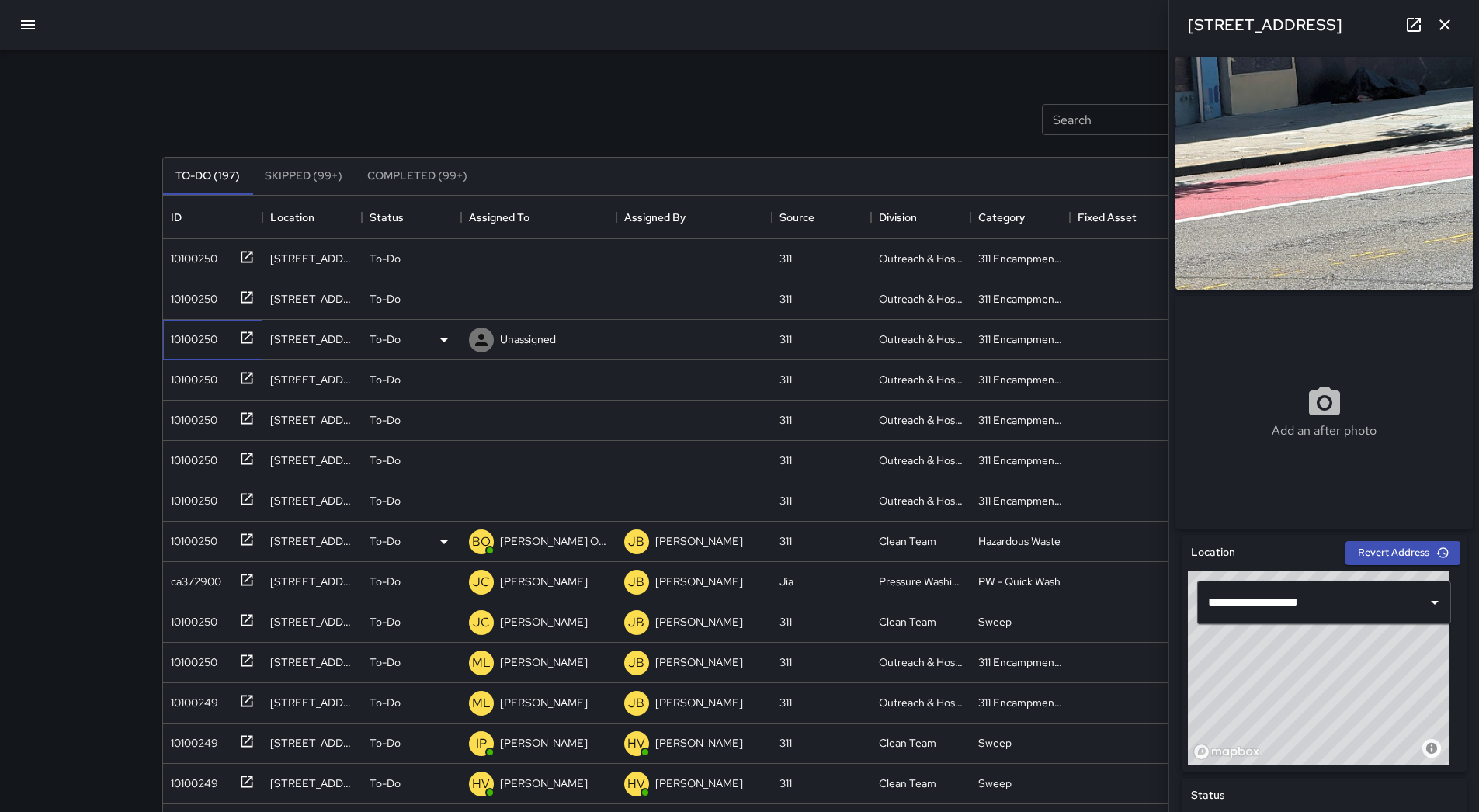
click at [210, 337] on div "10100250" at bounding box center [191, 336] width 53 height 22
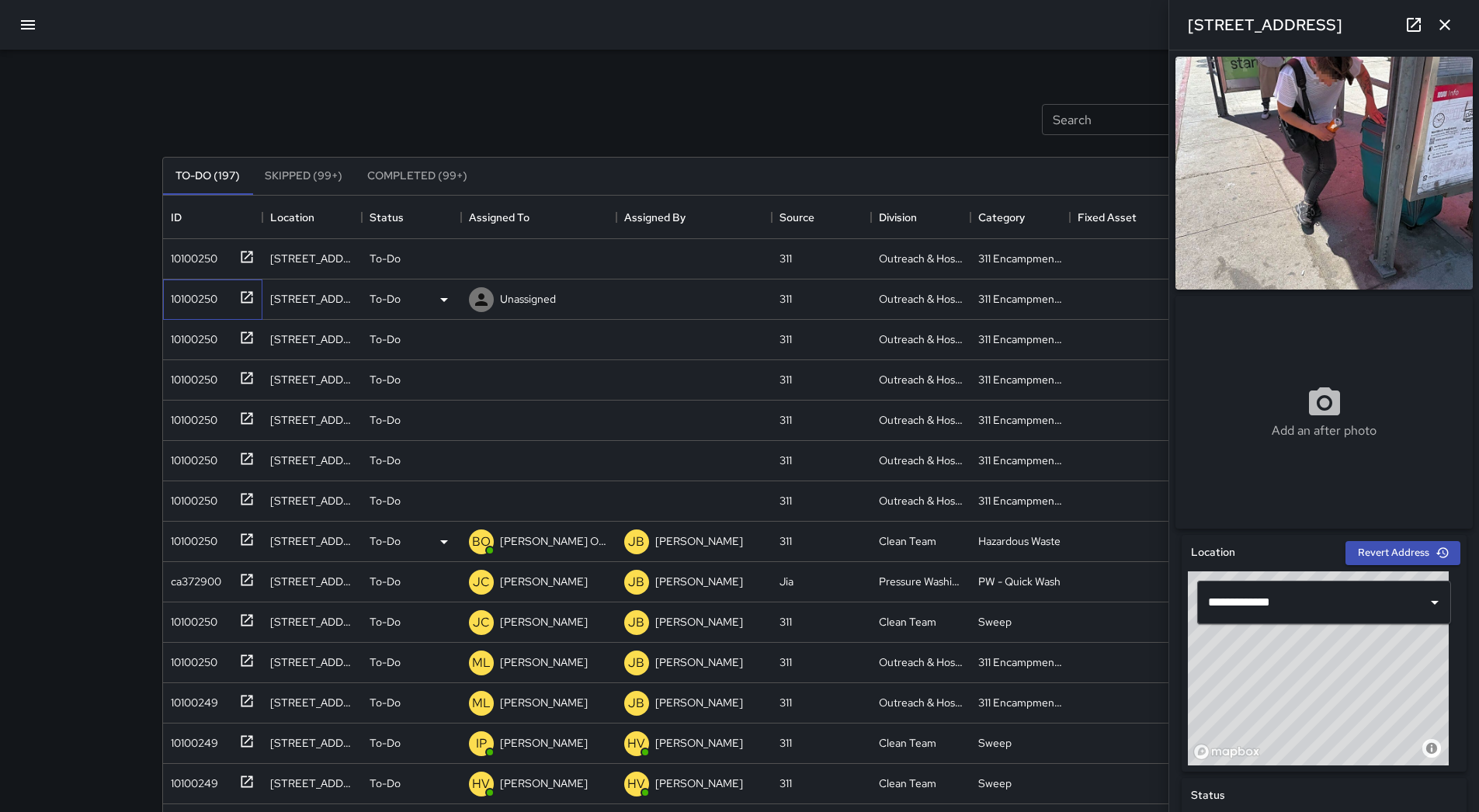
click at [222, 287] on div "10100250" at bounding box center [210, 296] width 90 height 26
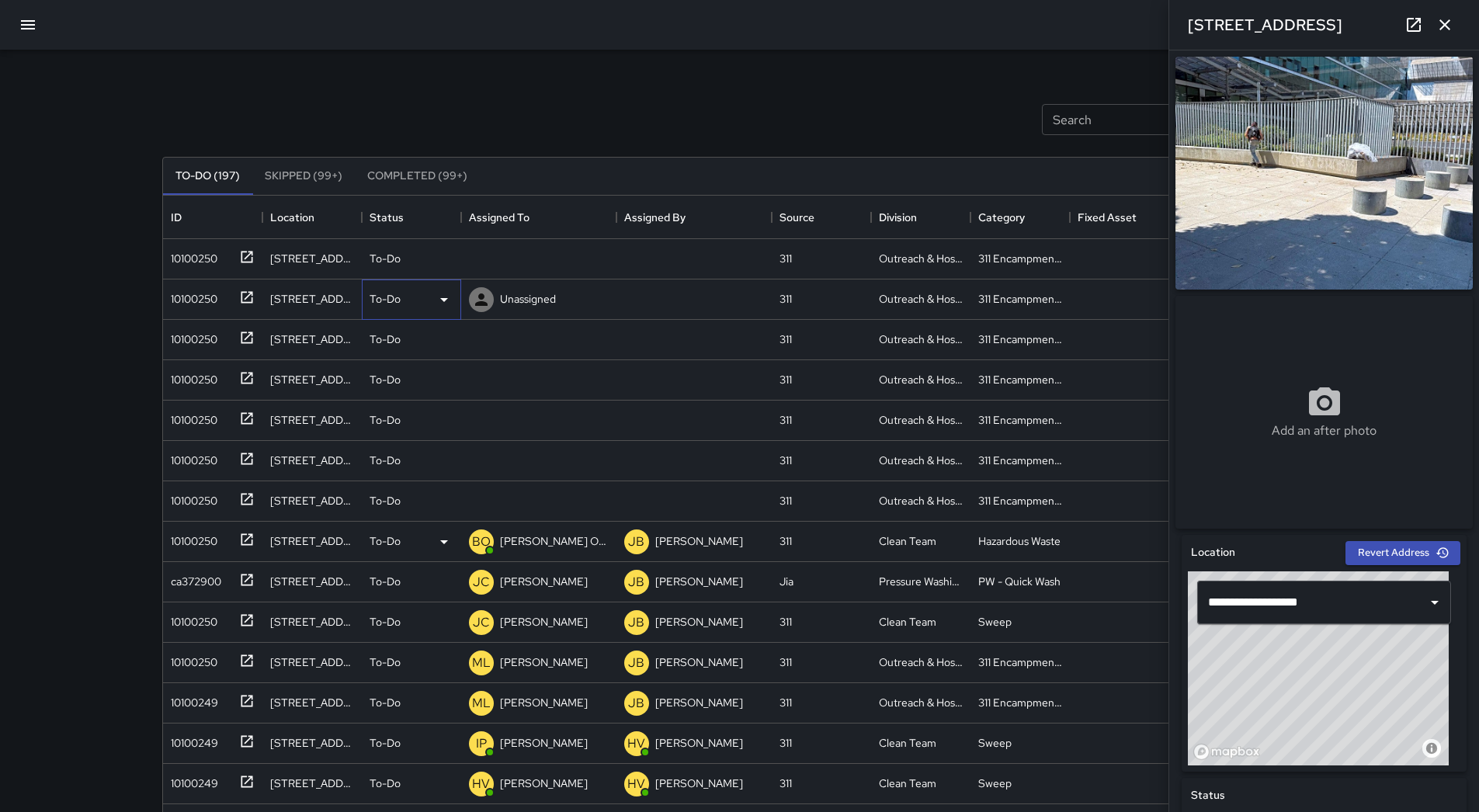
click at [438, 303] on icon at bounding box center [444, 299] width 19 height 19
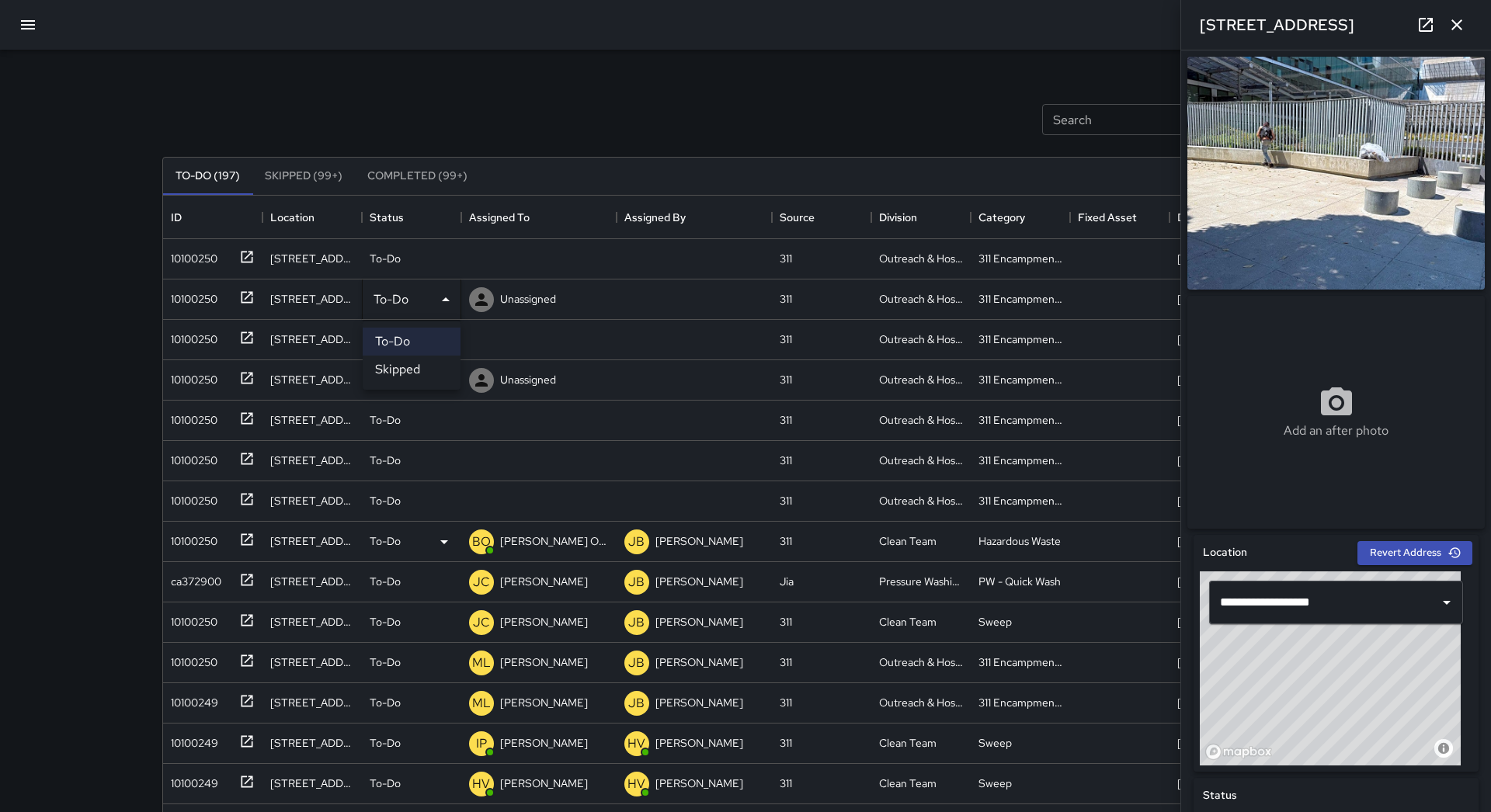
drag, startPoint x: 437, startPoint y: 369, endPoint x: 420, endPoint y: 368, distance: 17.0
click at [436, 370] on li "Skipped" at bounding box center [412, 369] width 98 height 28
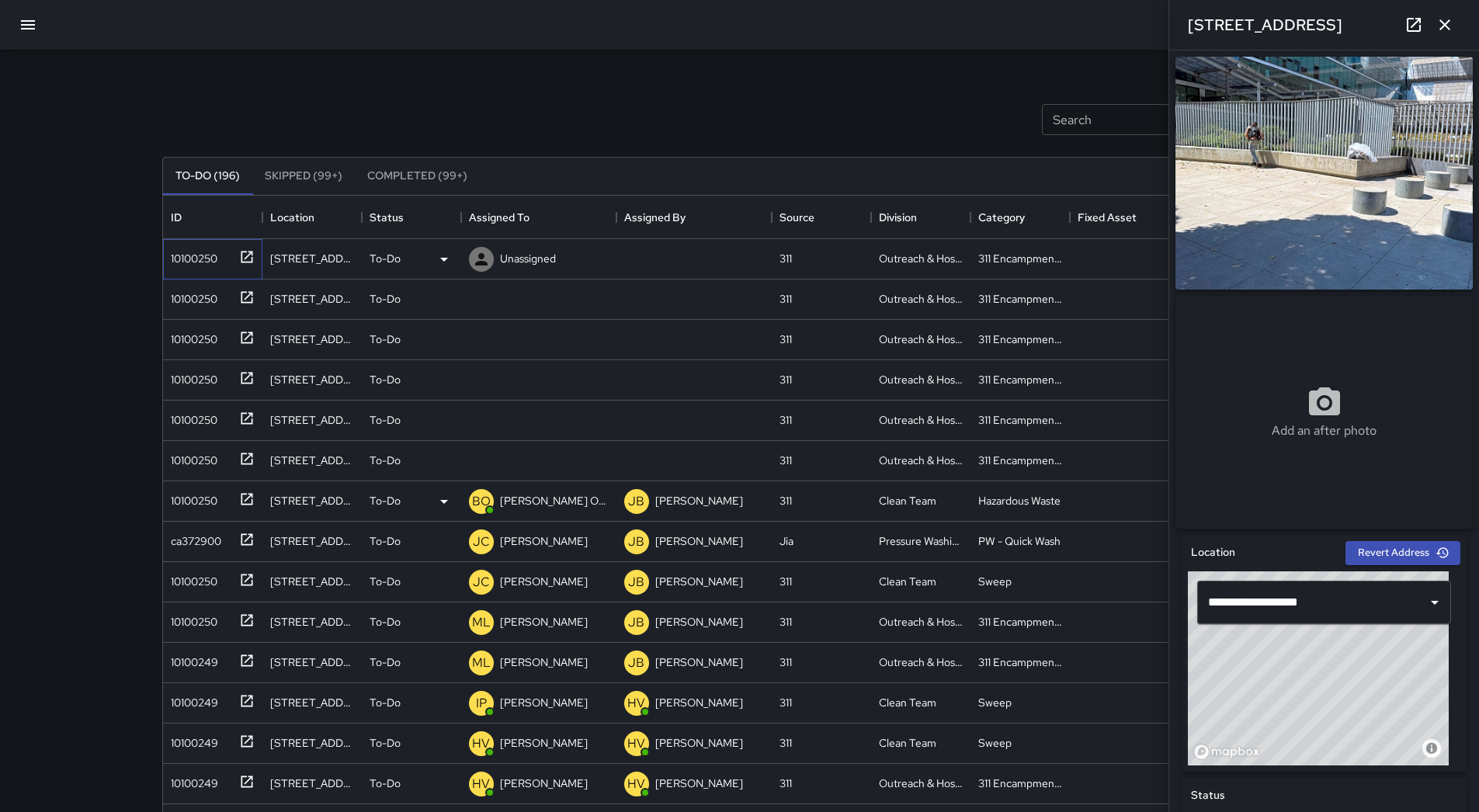
click at [206, 258] on div "10100250" at bounding box center [191, 255] width 53 height 22
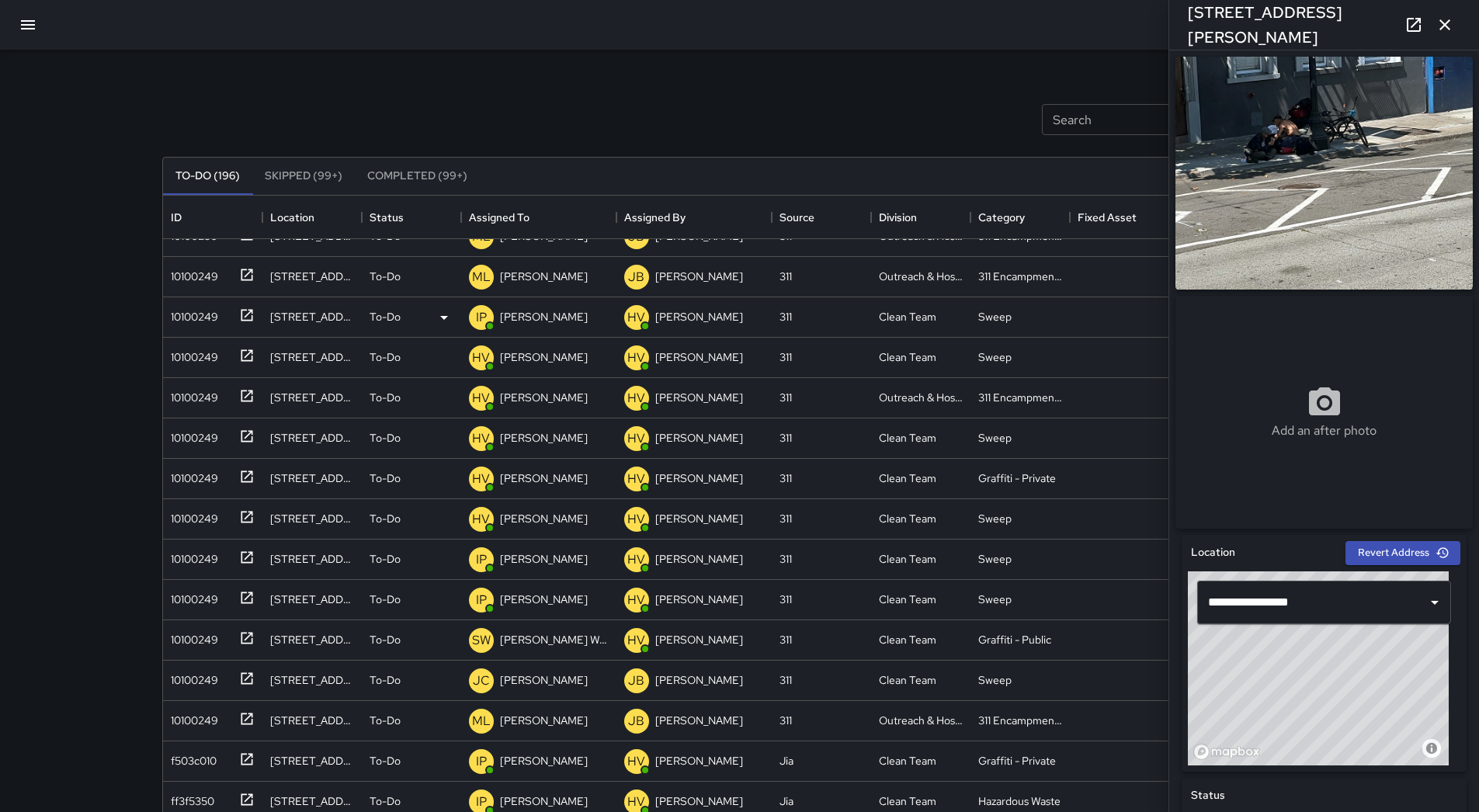
scroll to position [388, 0]
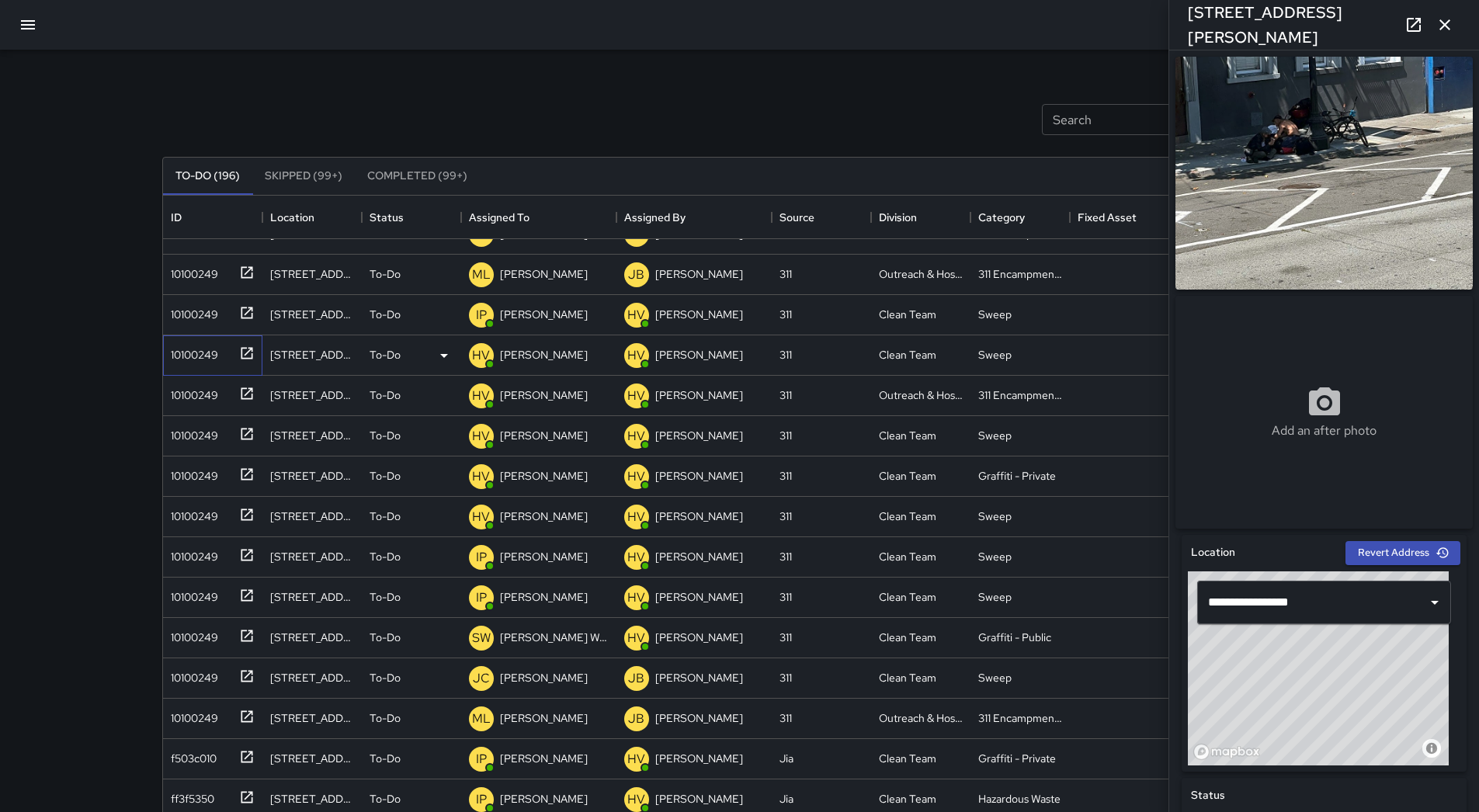
click at [221, 355] on div "10100249" at bounding box center [210, 352] width 90 height 26
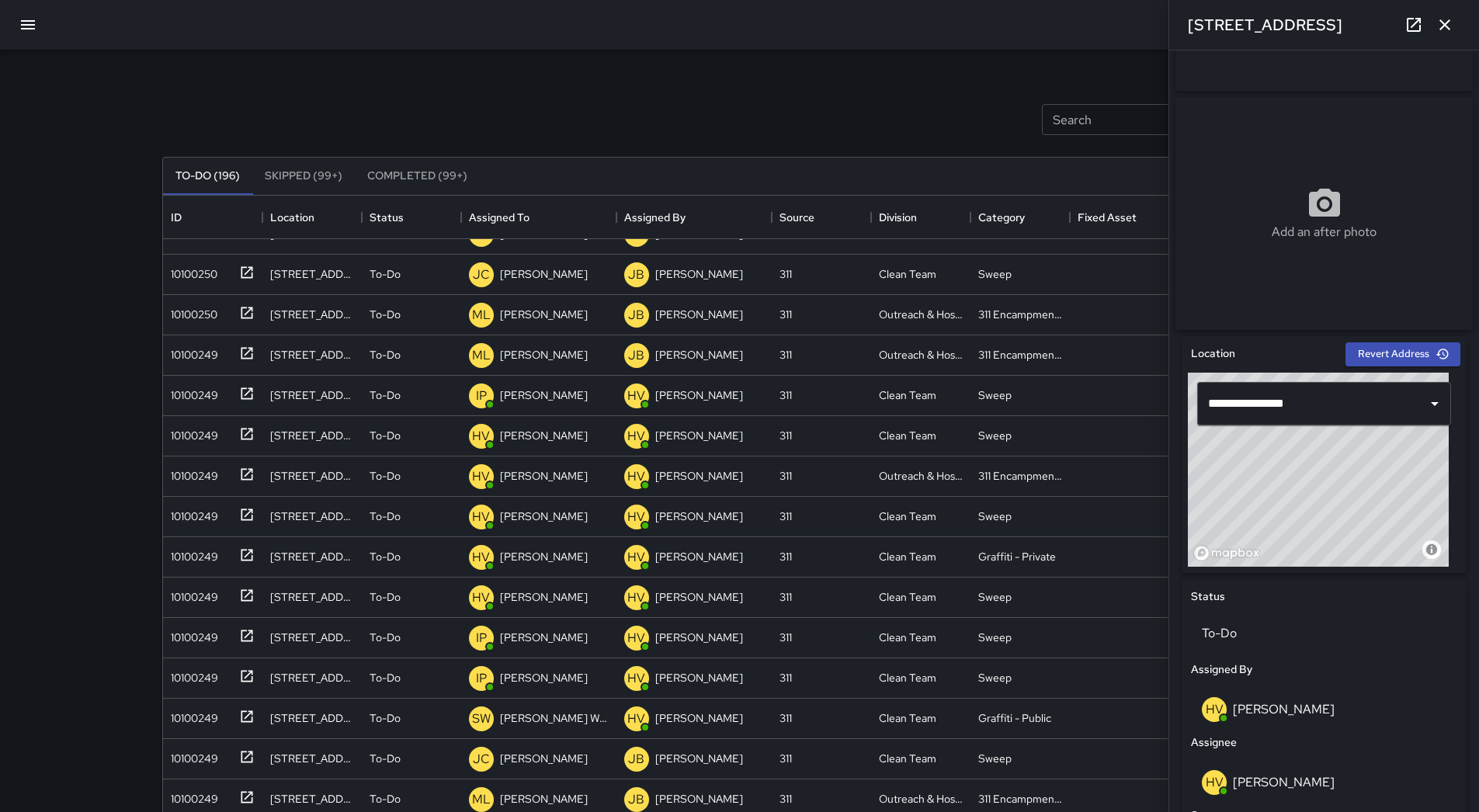
scroll to position [653, 0]
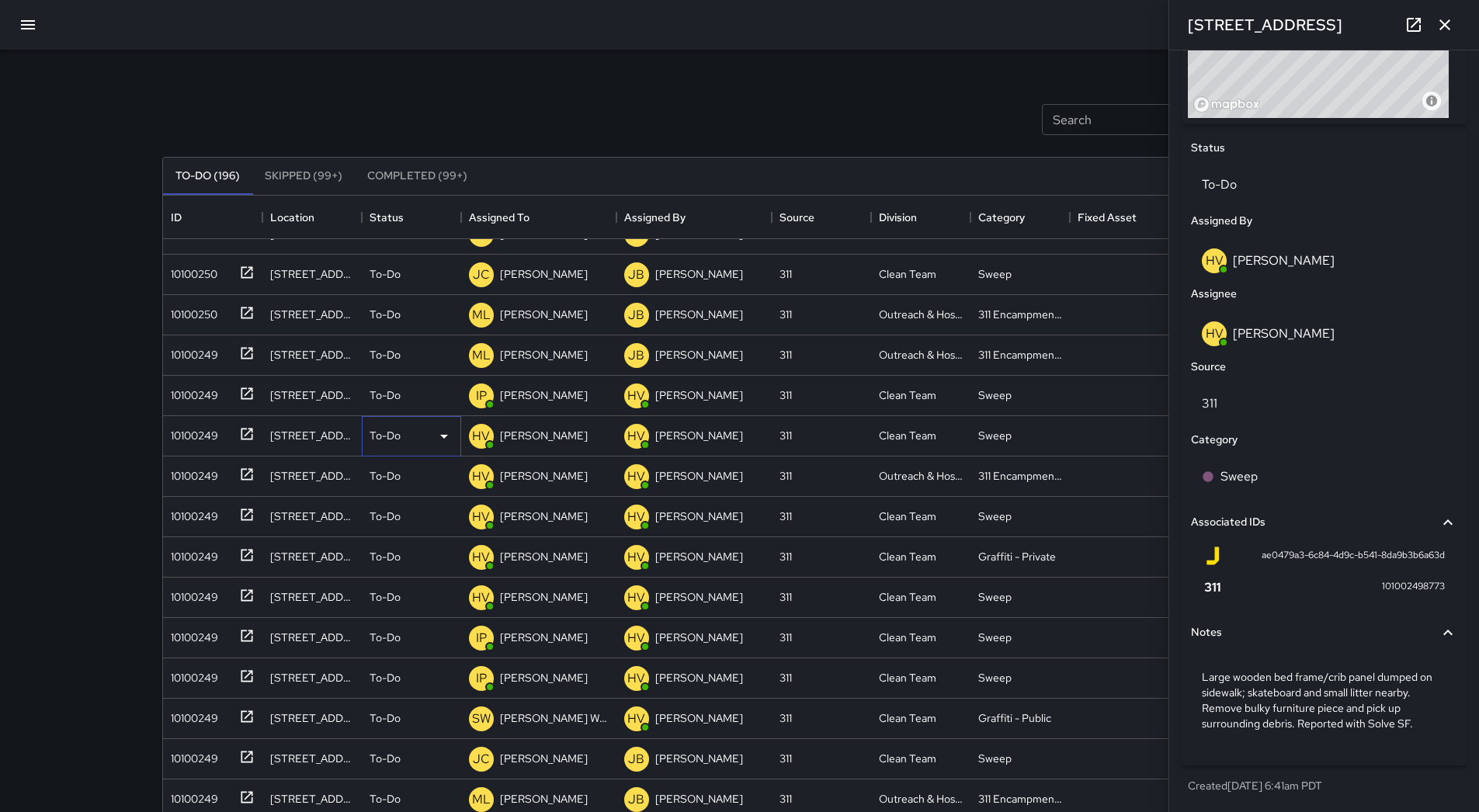
click at [446, 436] on icon at bounding box center [444, 436] width 19 height 19
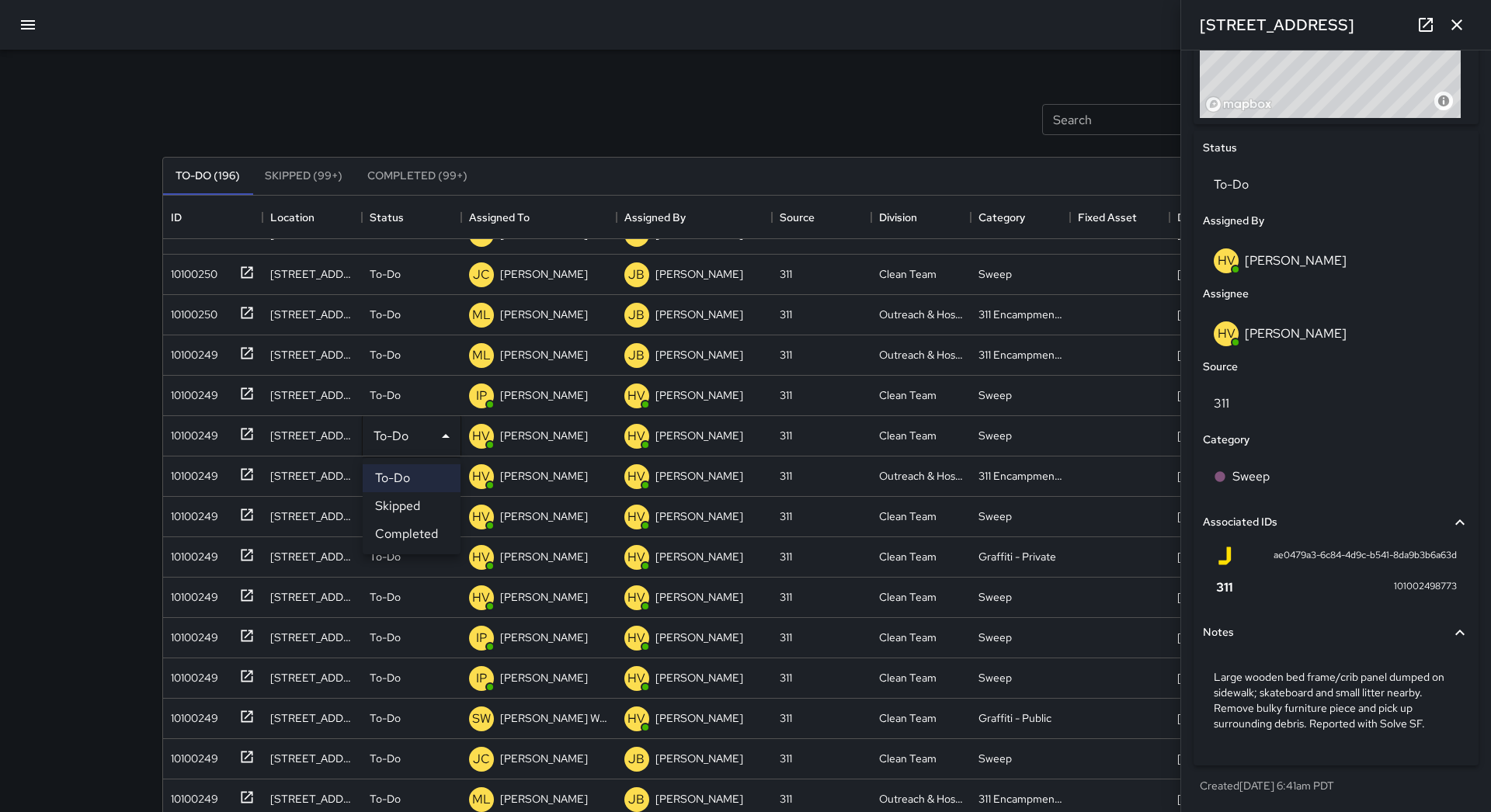
click at [429, 507] on li "Skipped" at bounding box center [412, 505] width 98 height 28
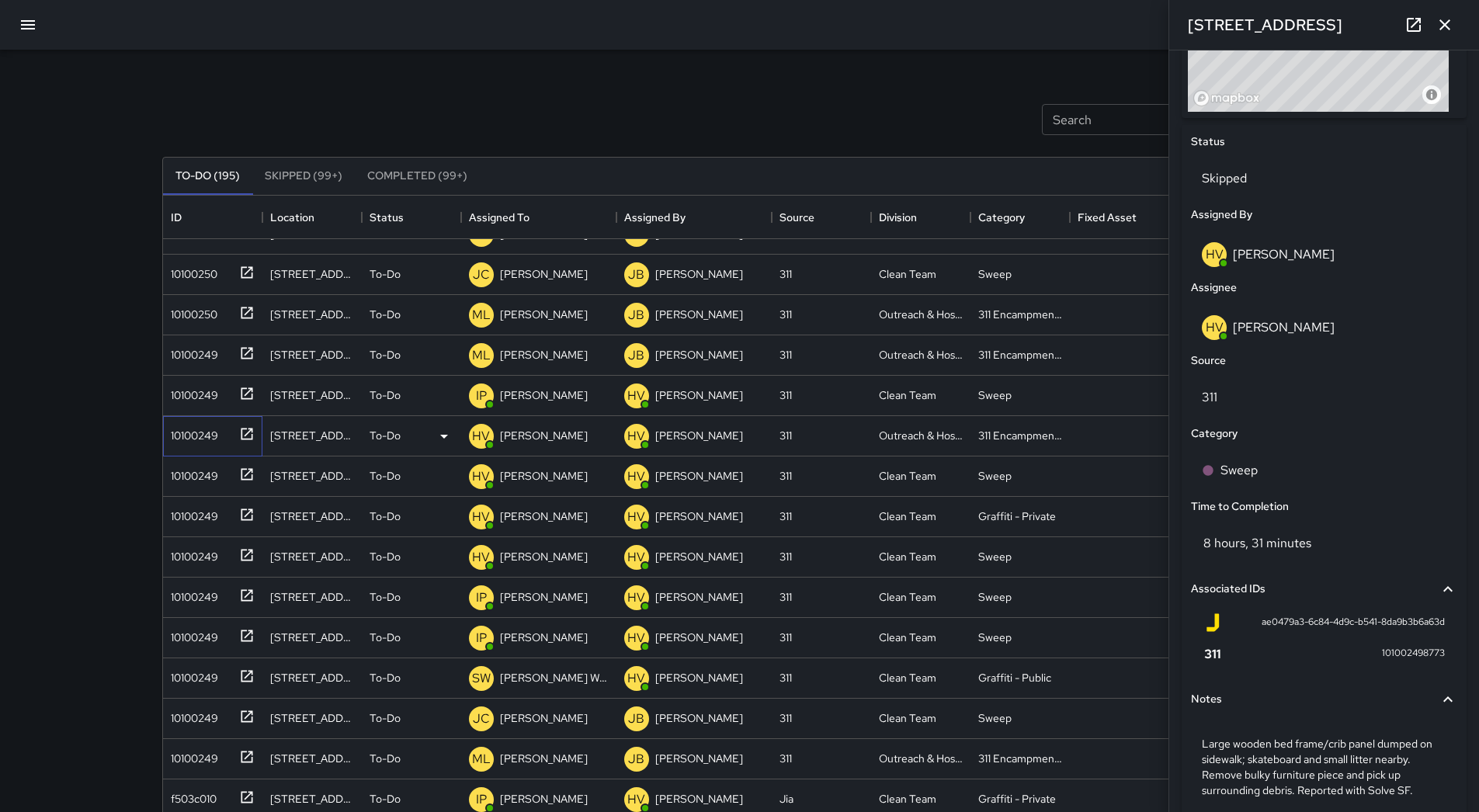
click at [202, 434] on div "10100249" at bounding box center [192, 432] width 54 height 22
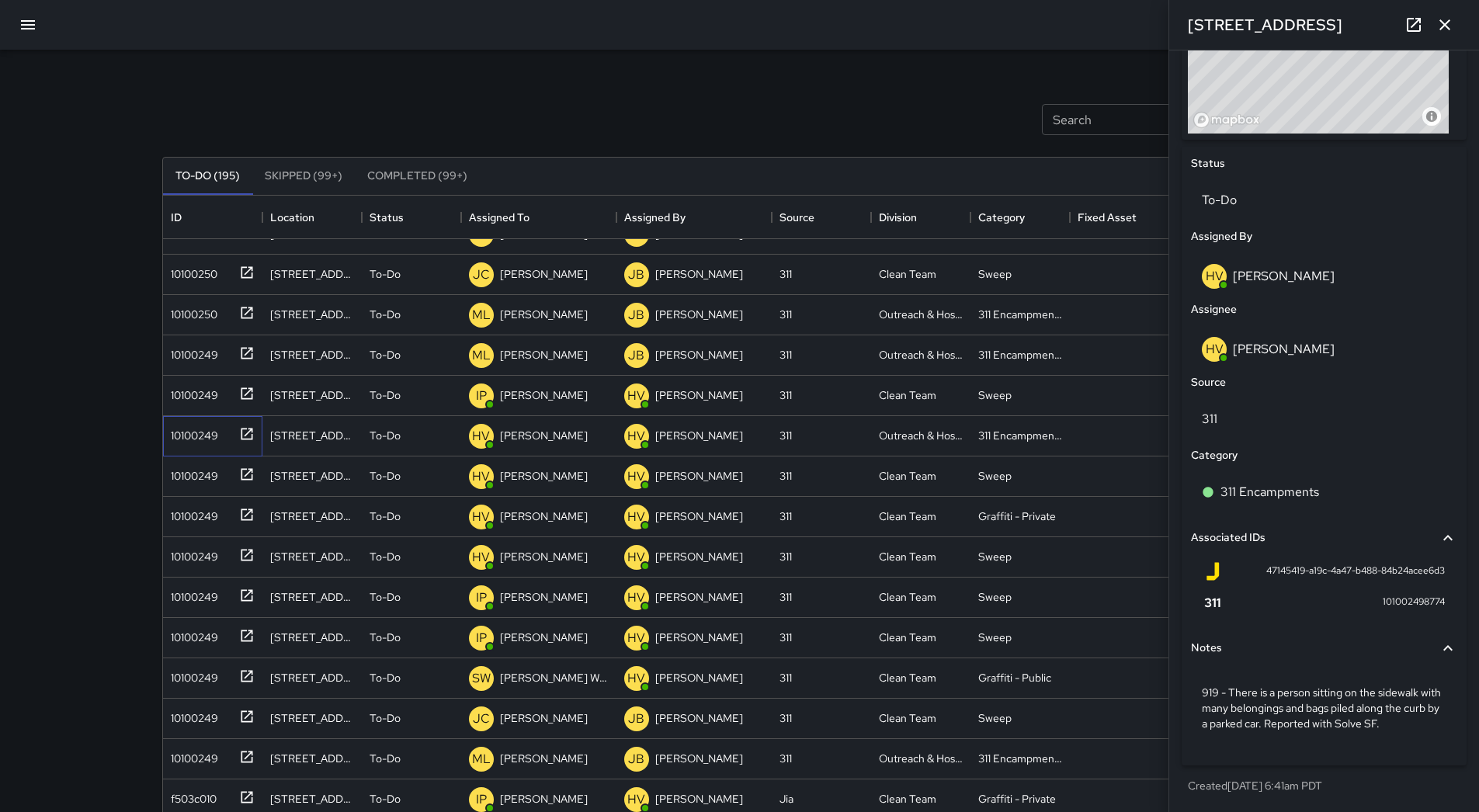
scroll to position [638, 0]
click at [195, 516] on div "10100249" at bounding box center [192, 513] width 54 height 22
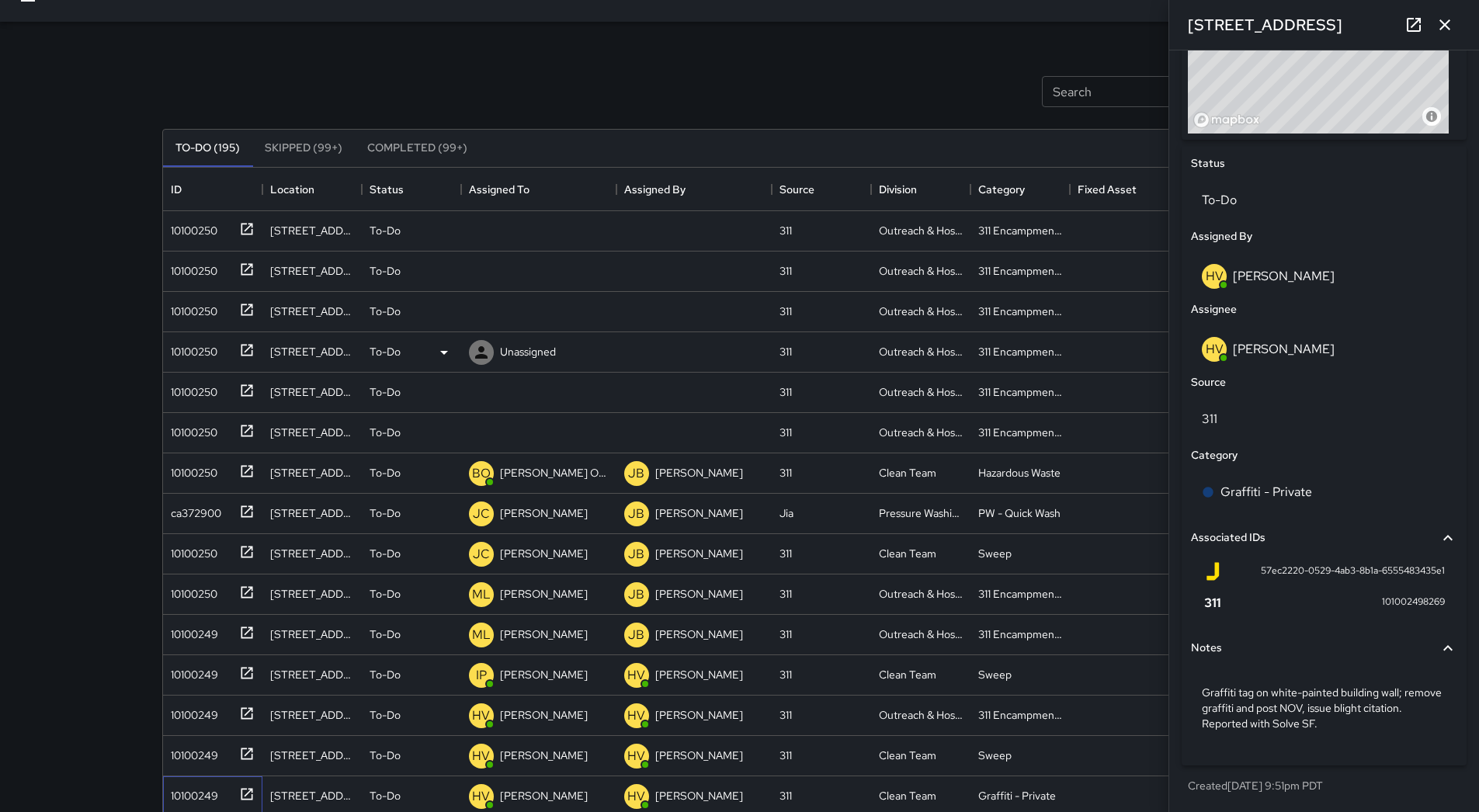
scroll to position [27, 0]
click at [195, 235] on div "10100250" at bounding box center [191, 229] width 53 height 22
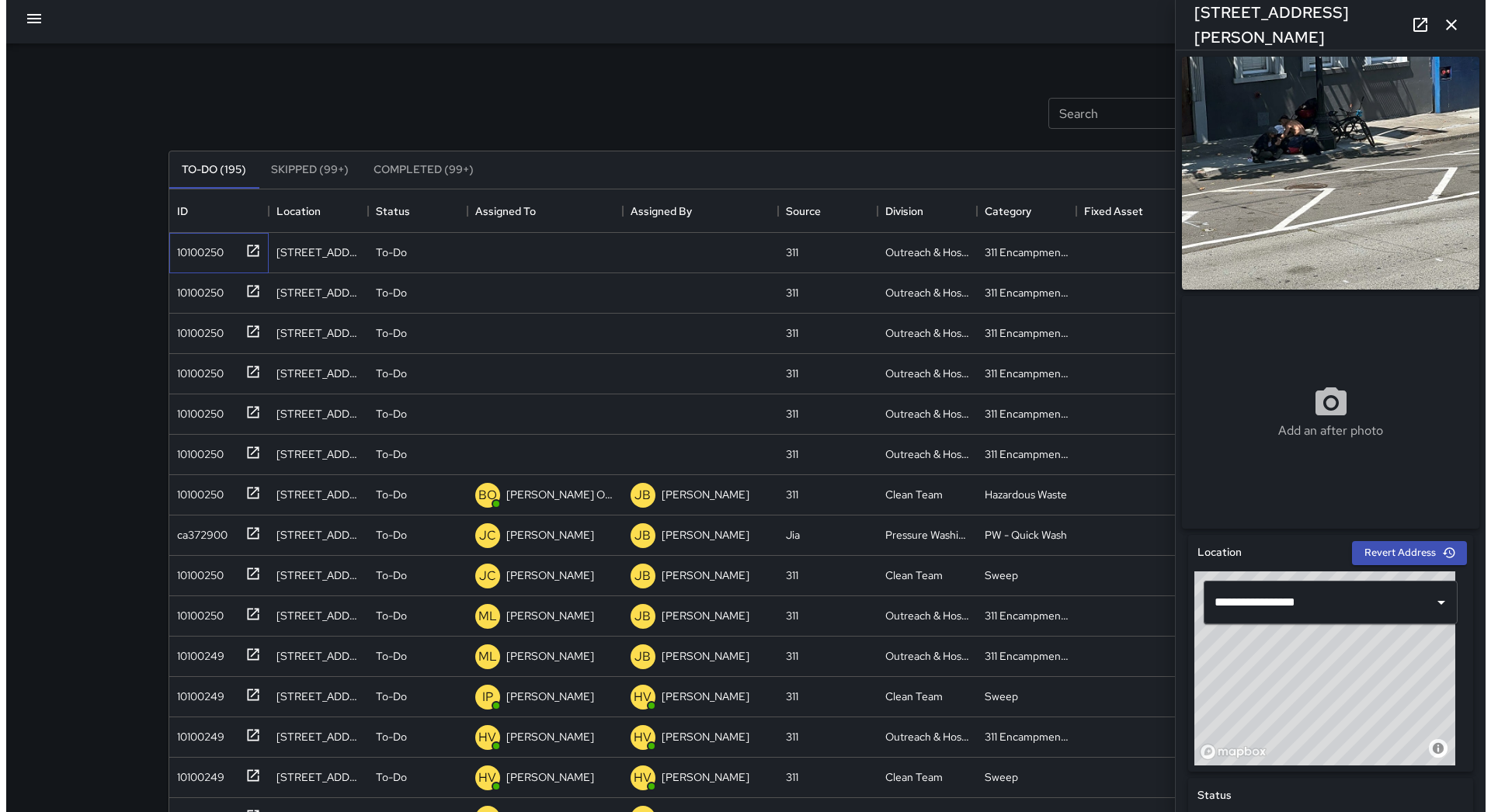
scroll to position [0, 0]
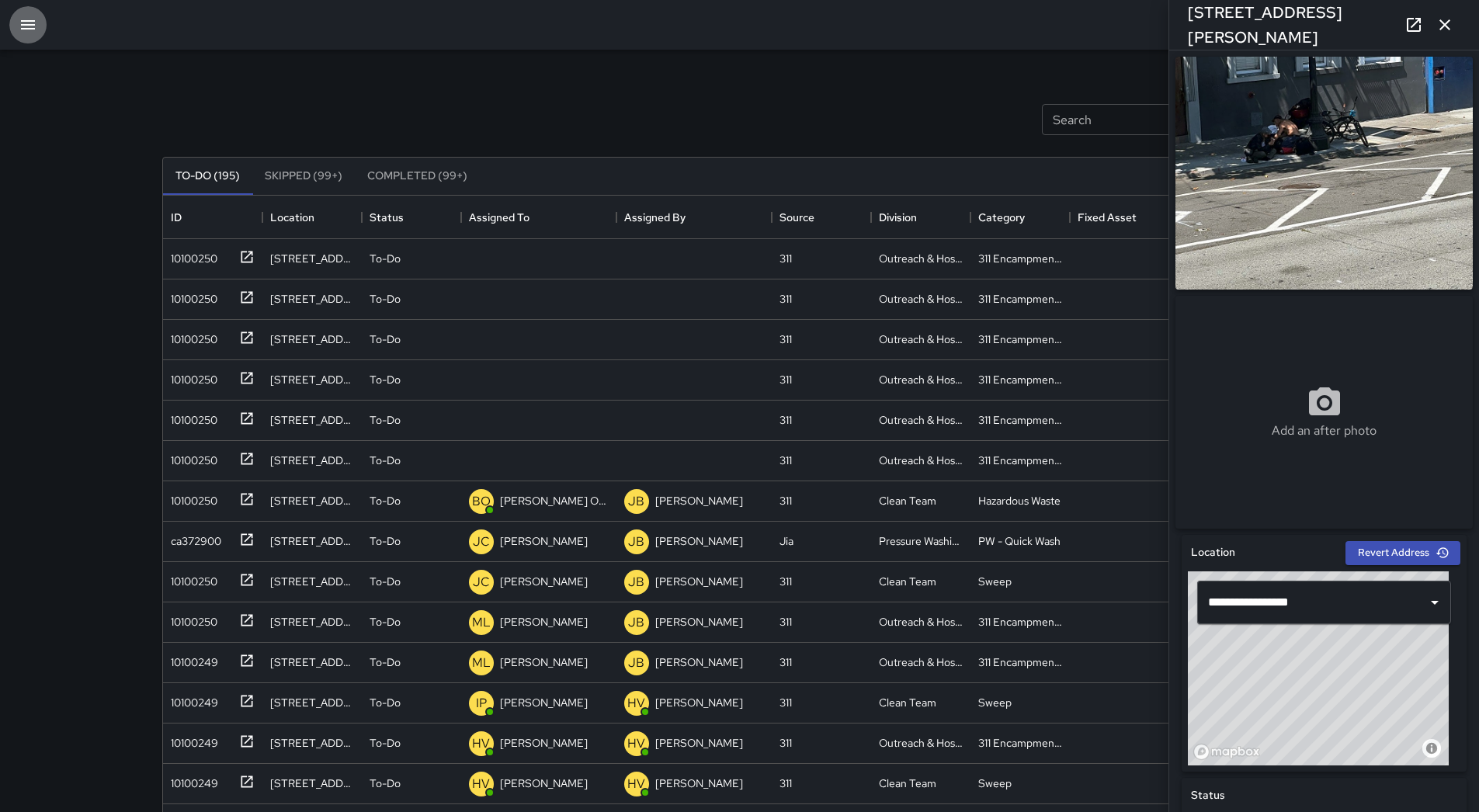
click at [40, 35] on button "button" at bounding box center [28, 25] width 38 height 38
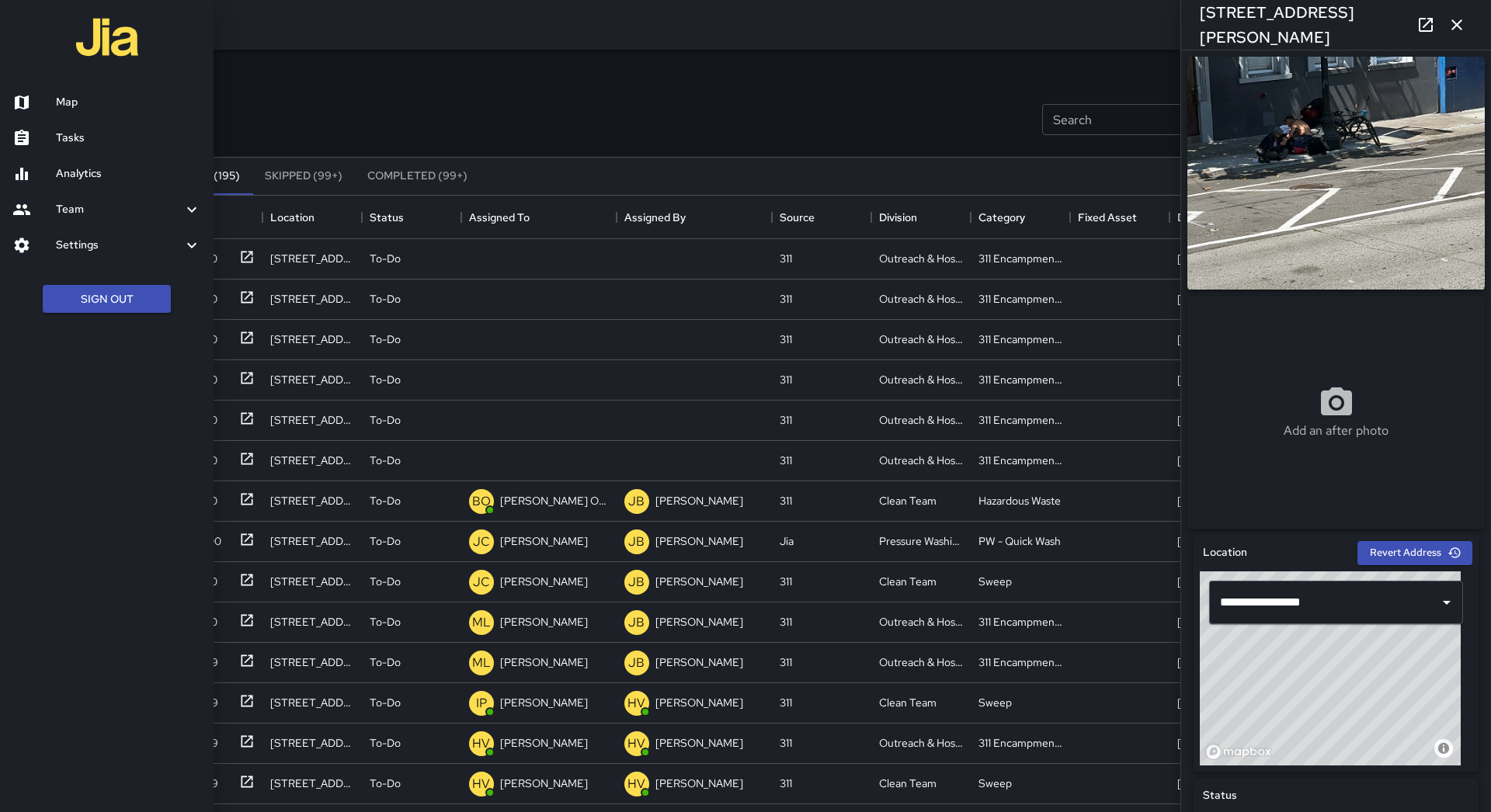
click at [64, 92] on link "Map" at bounding box center [107, 102] width 213 height 36
